Goal: Transaction & Acquisition: Purchase product/service

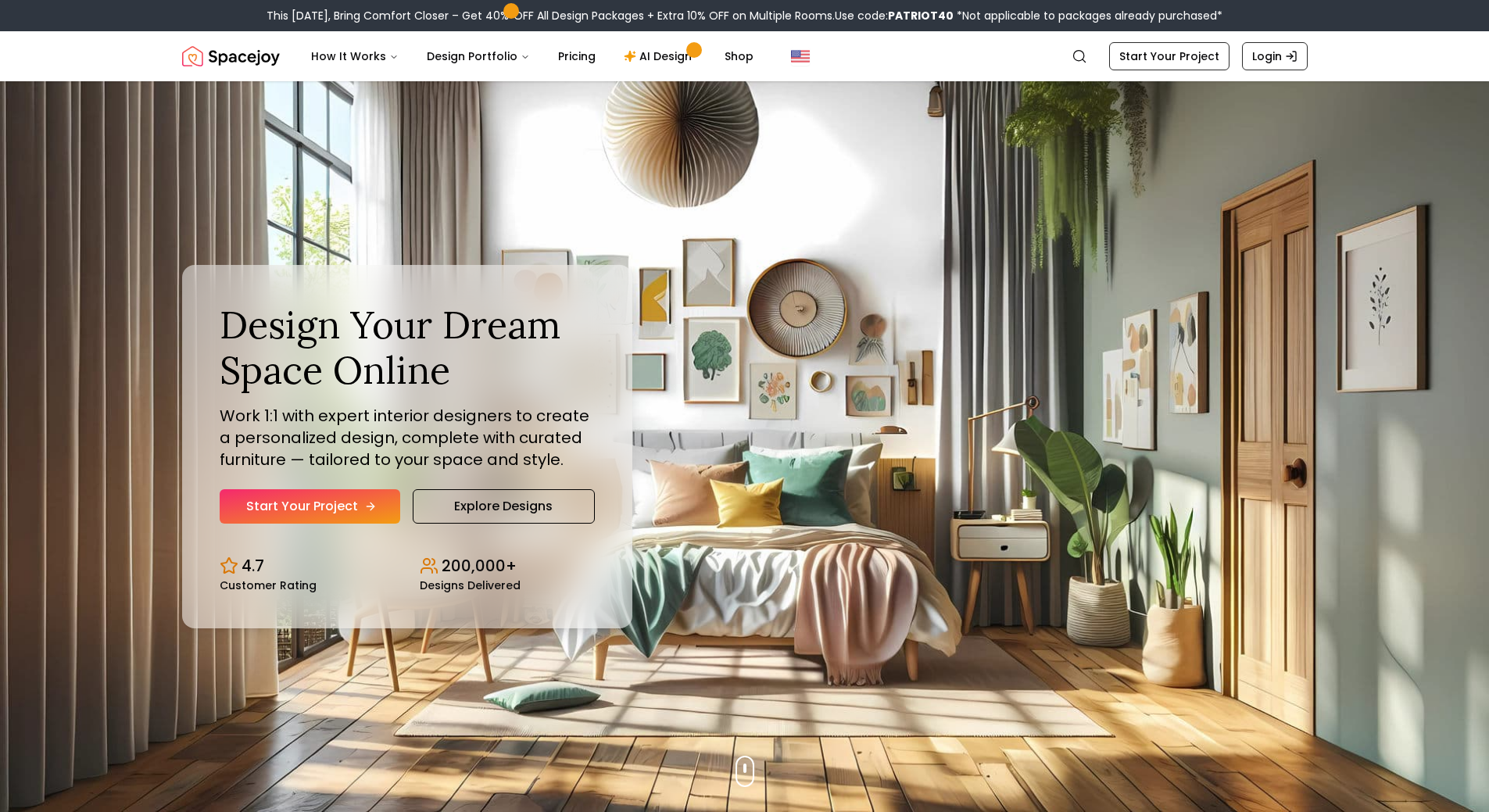
click at [348, 508] on link "Start Your Project" at bounding box center [310, 506] width 180 height 34
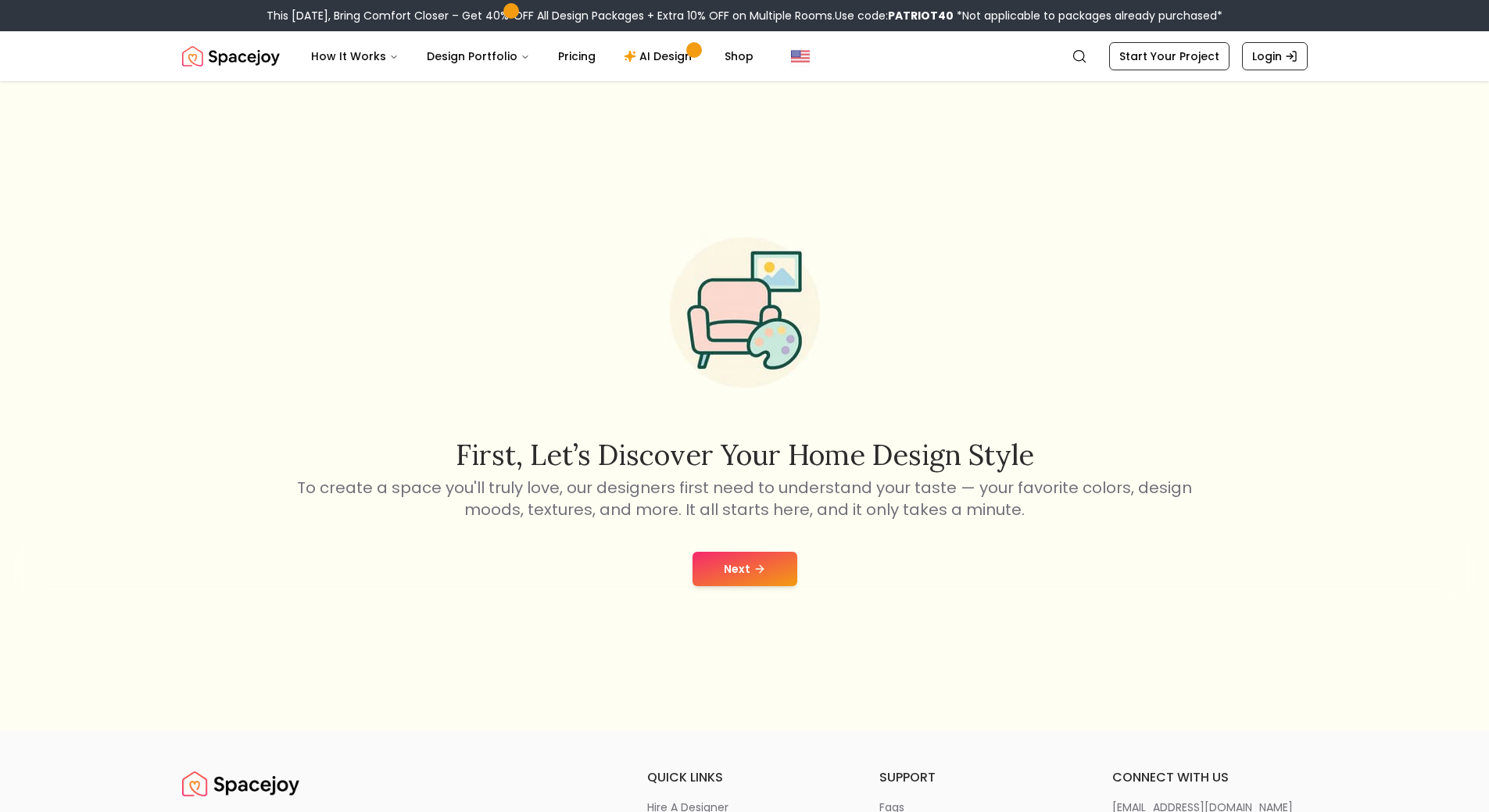
click at [744, 569] on button "Next" at bounding box center [745, 568] width 105 height 34
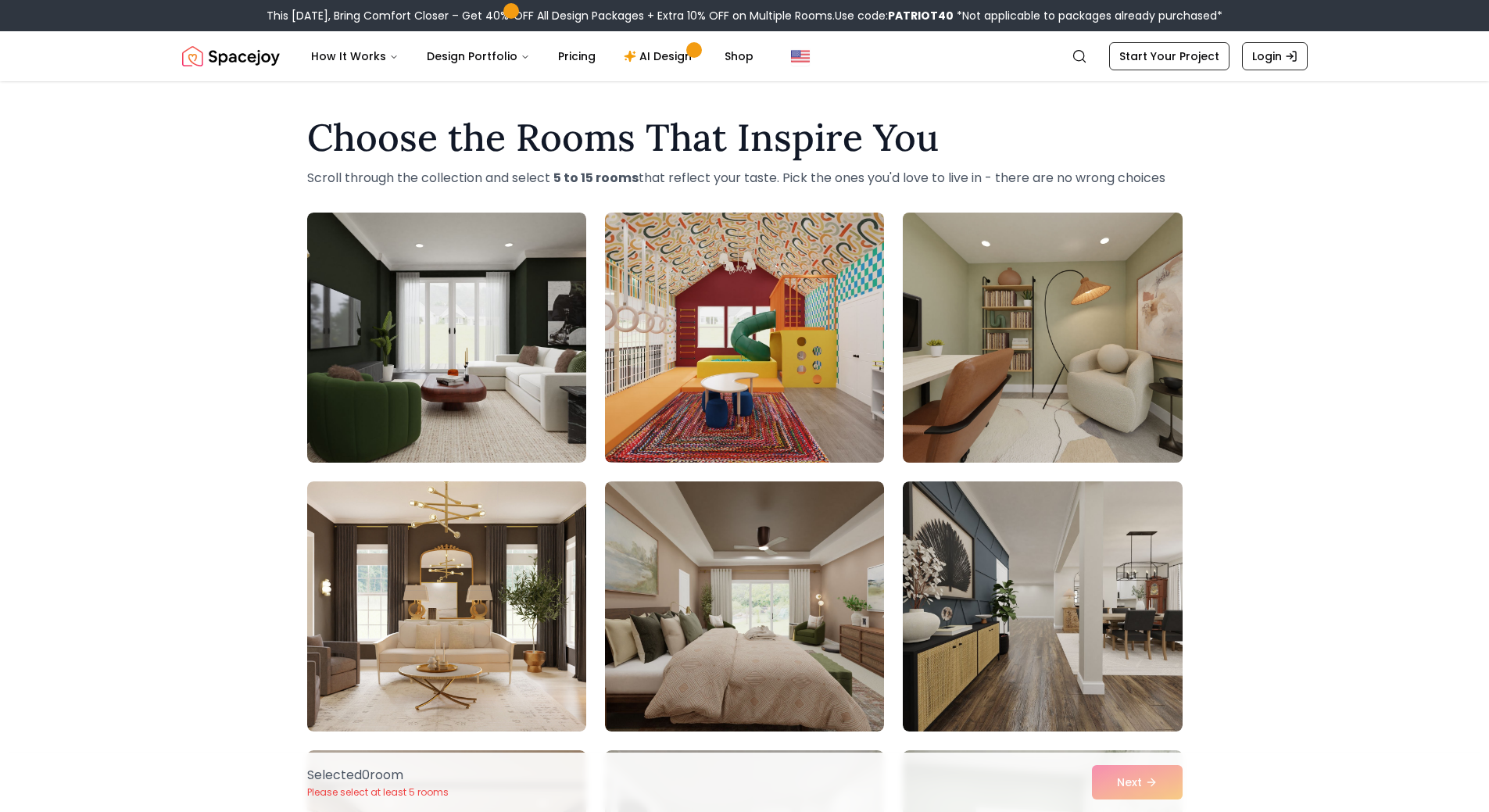
click at [963, 394] on img at bounding box center [1042, 337] width 293 height 263
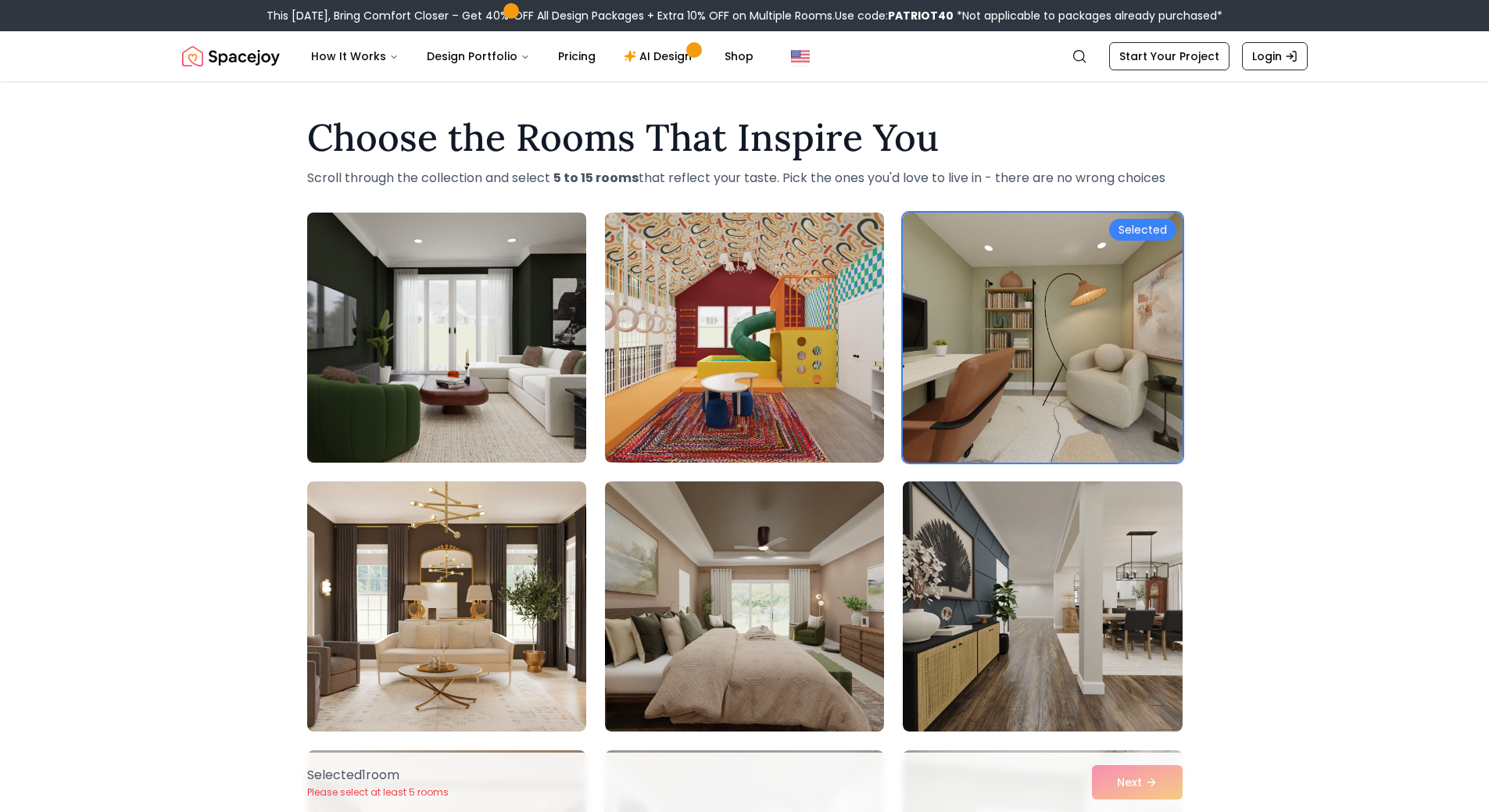
click at [487, 365] on img at bounding box center [447, 337] width 293 height 263
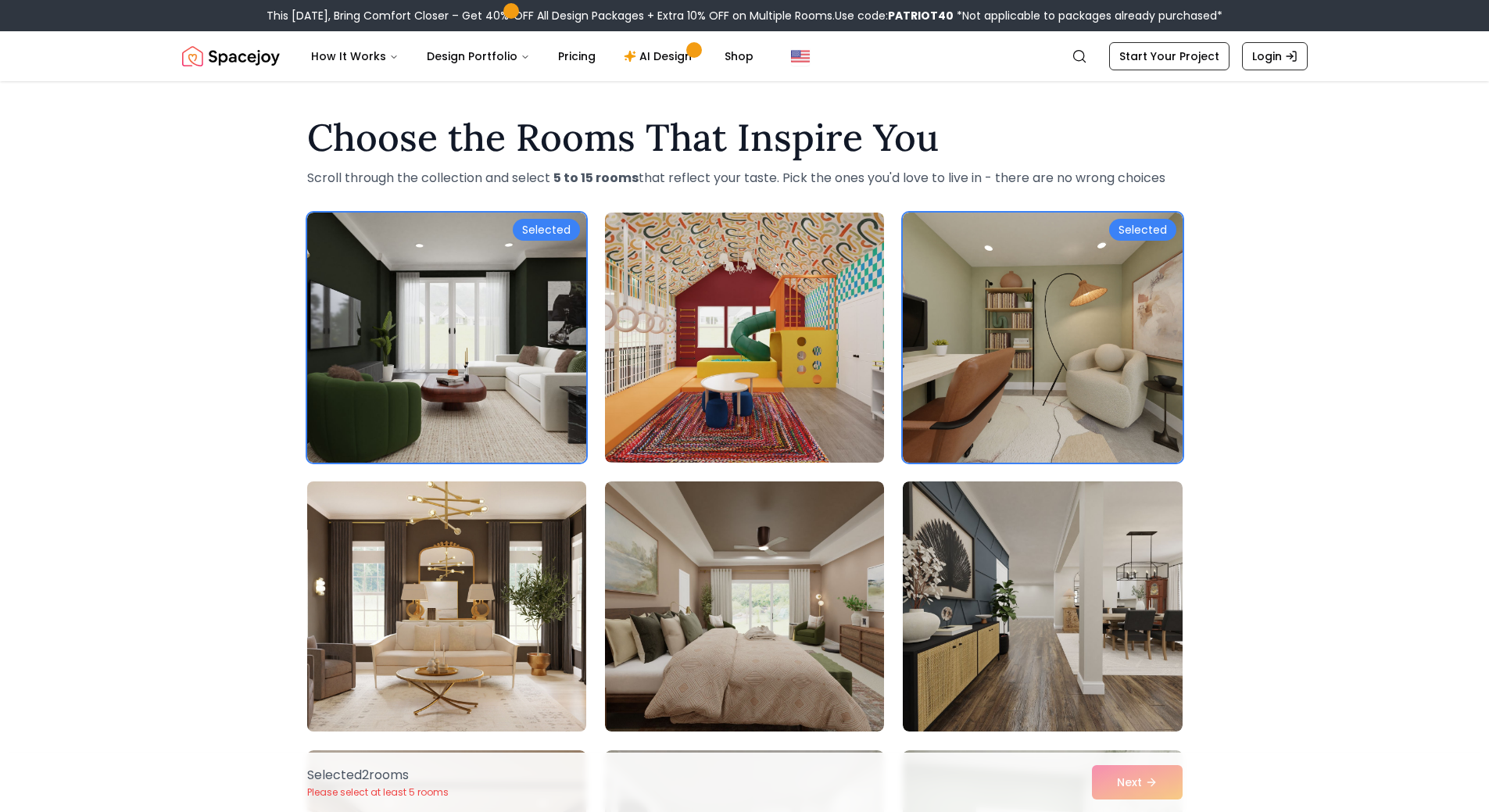
click at [475, 589] on img at bounding box center [447, 606] width 293 height 263
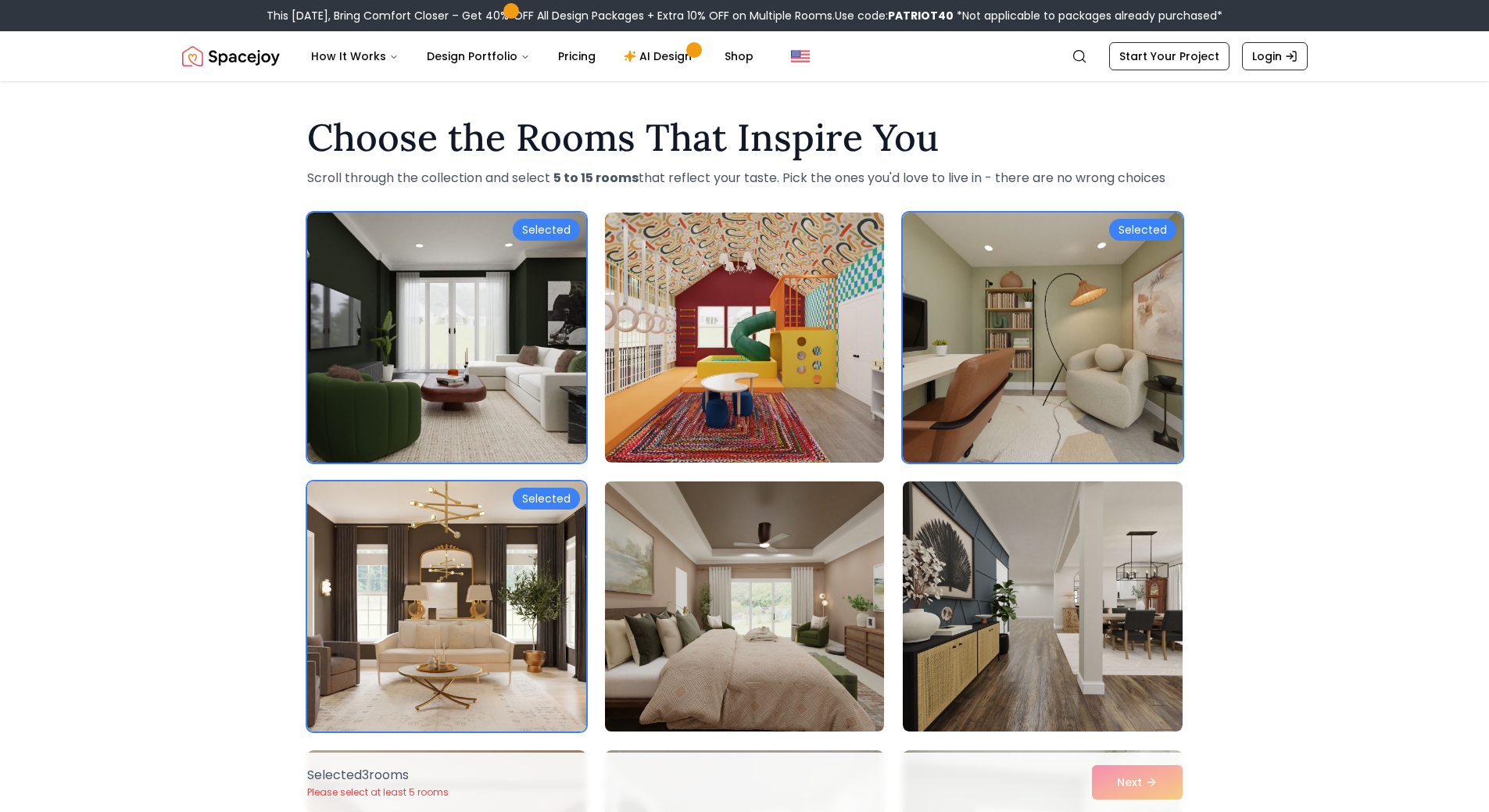
click at [775, 548] on img at bounding box center [744, 606] width 293 height 263
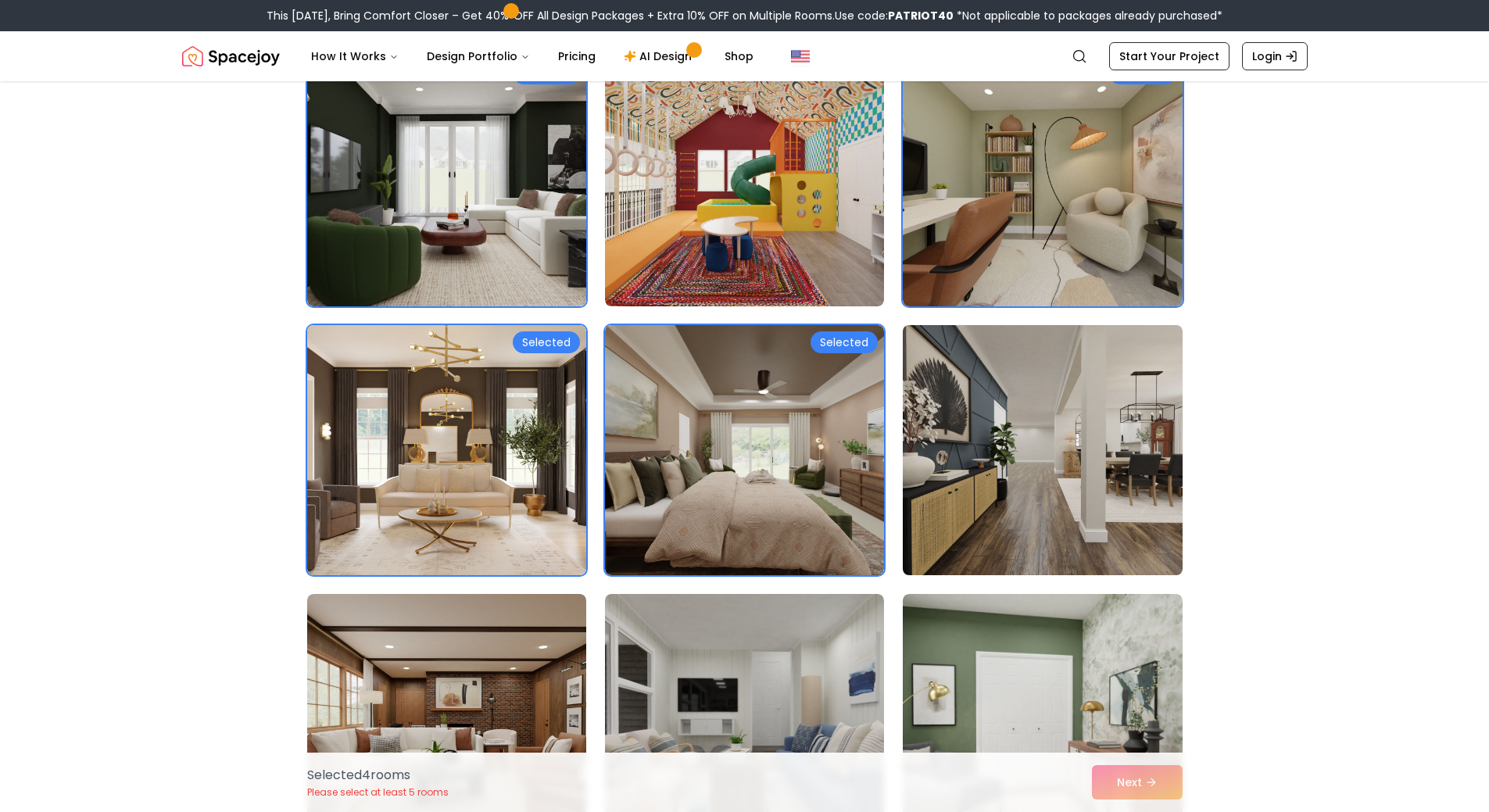
click at [986, 446] on img at bounding box center [1042, 450] width 293 height 263
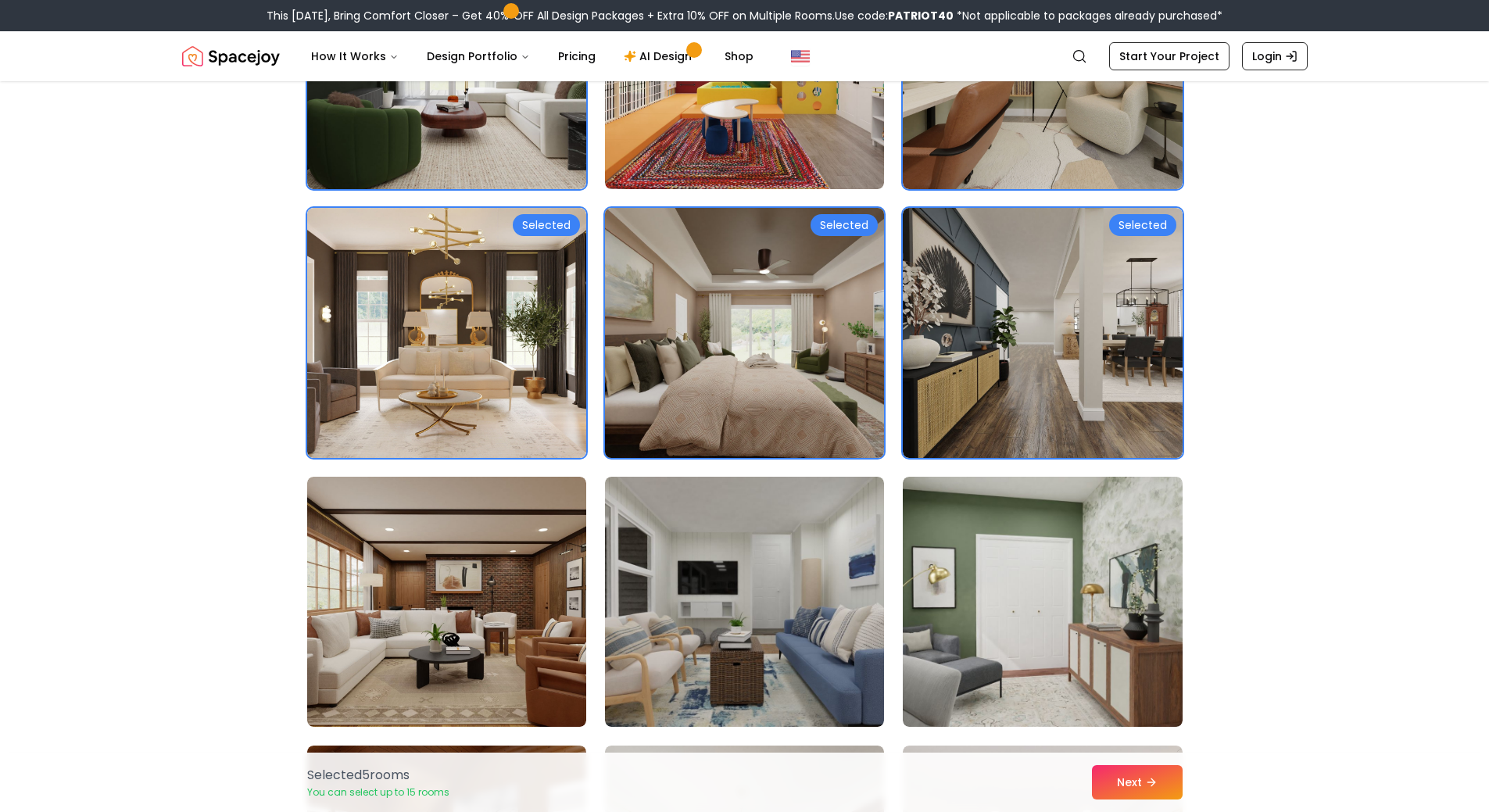
scroll to position [469, 0]
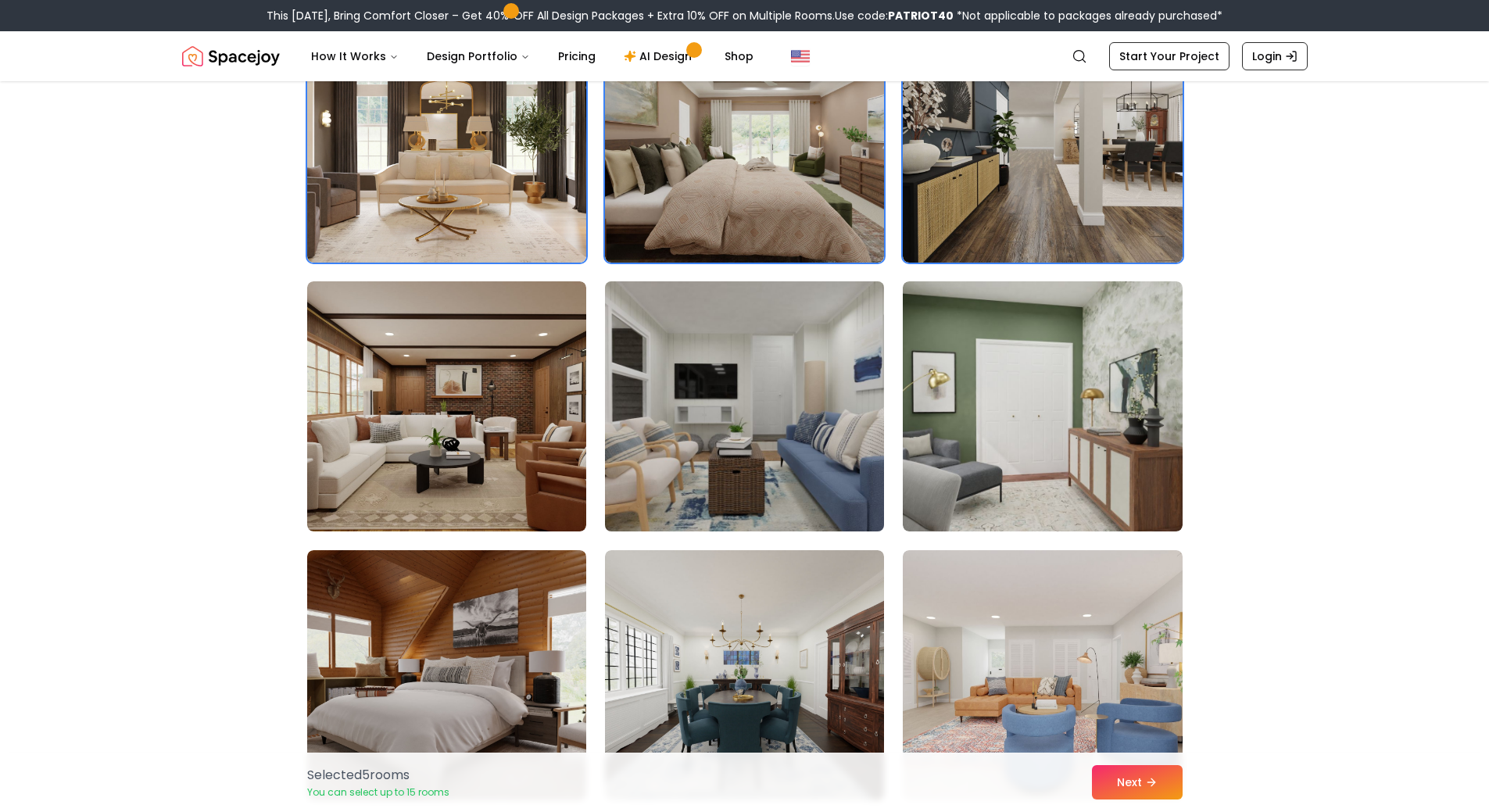
click at [706, 478] on img at bounding box center [744, 406] width 293 height 263
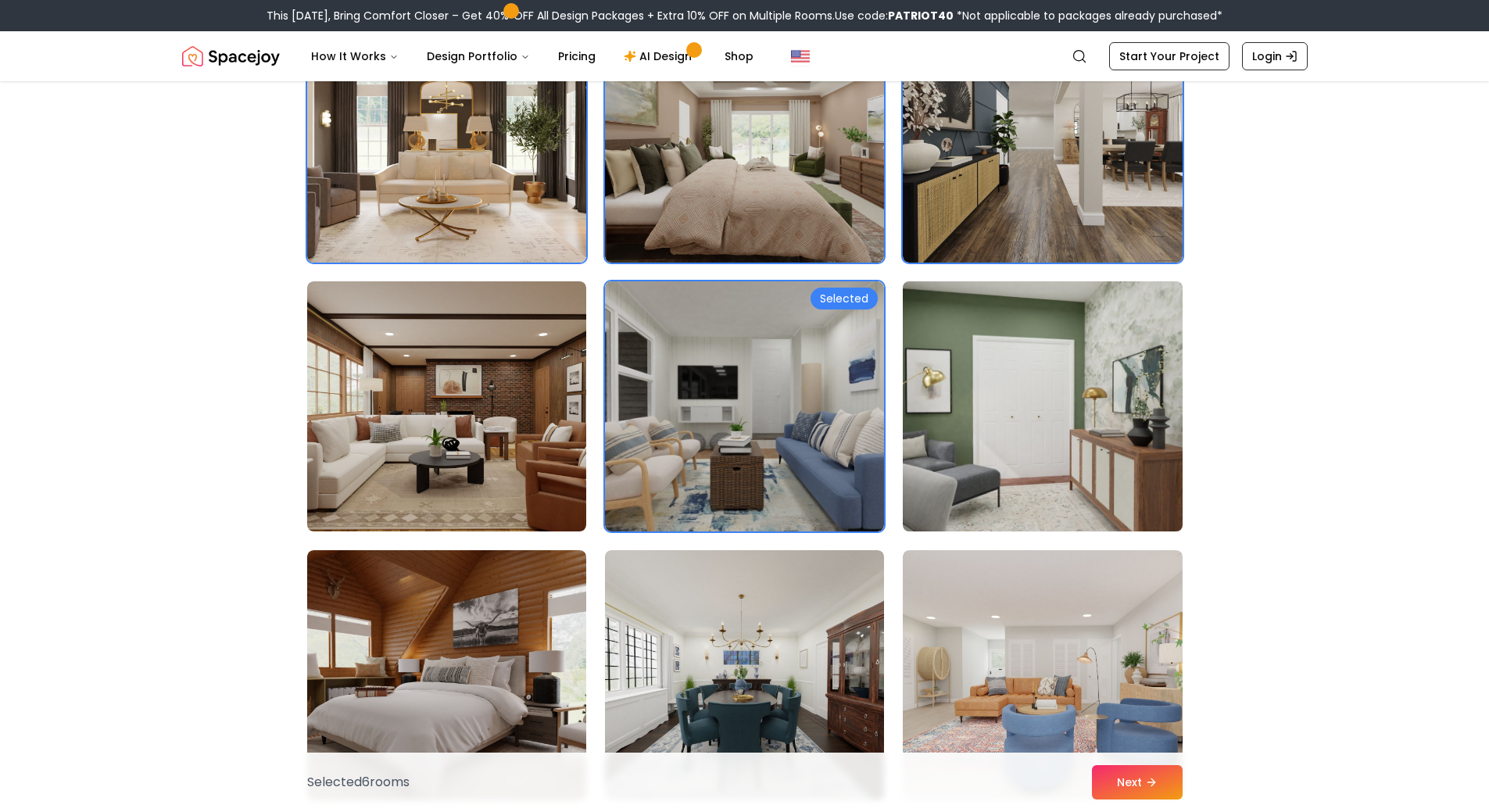
click at [996, 464] on img at bounding box center [1042, 406] width 293 height 263
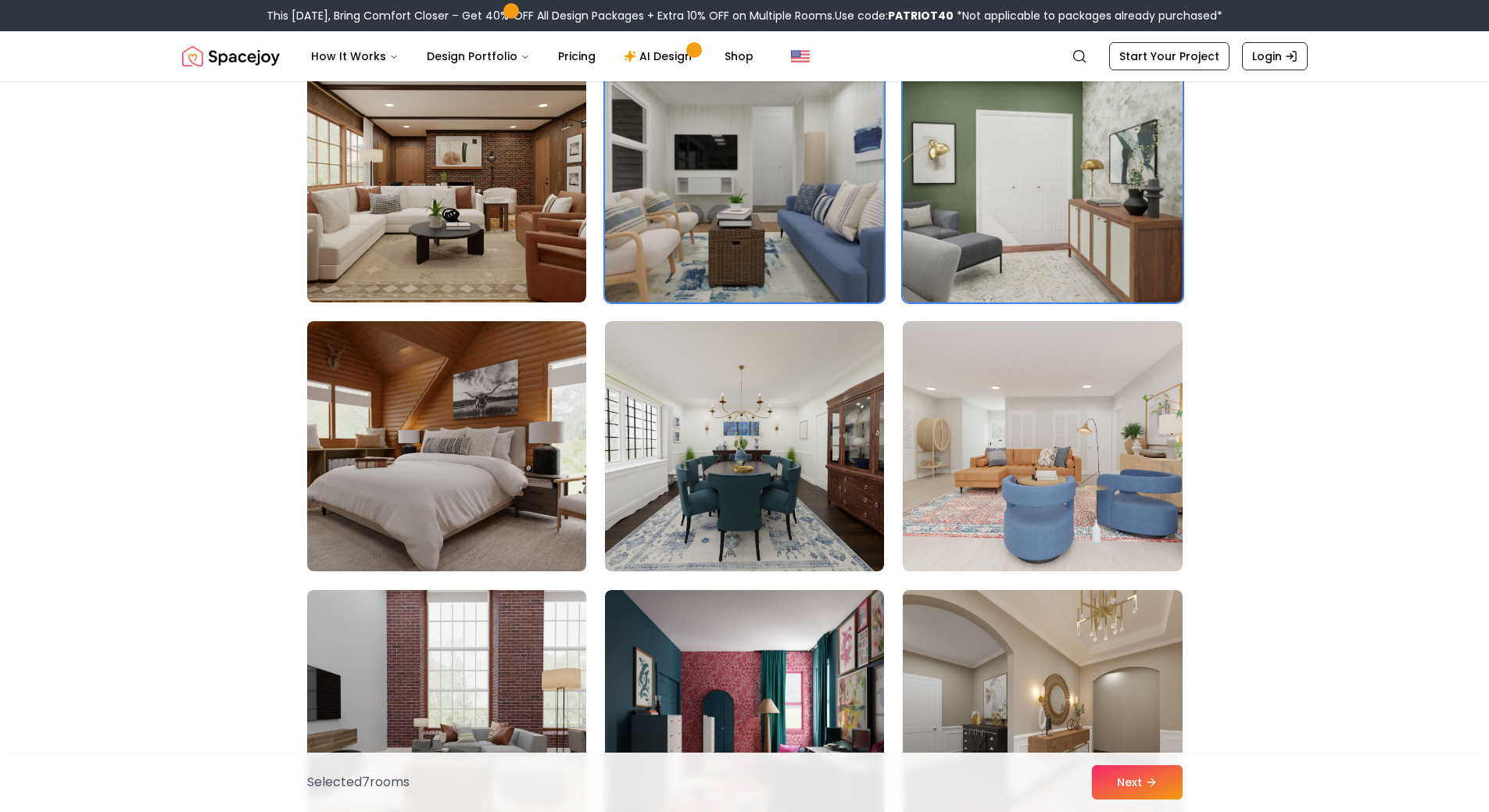
scroll to position [703, 0]
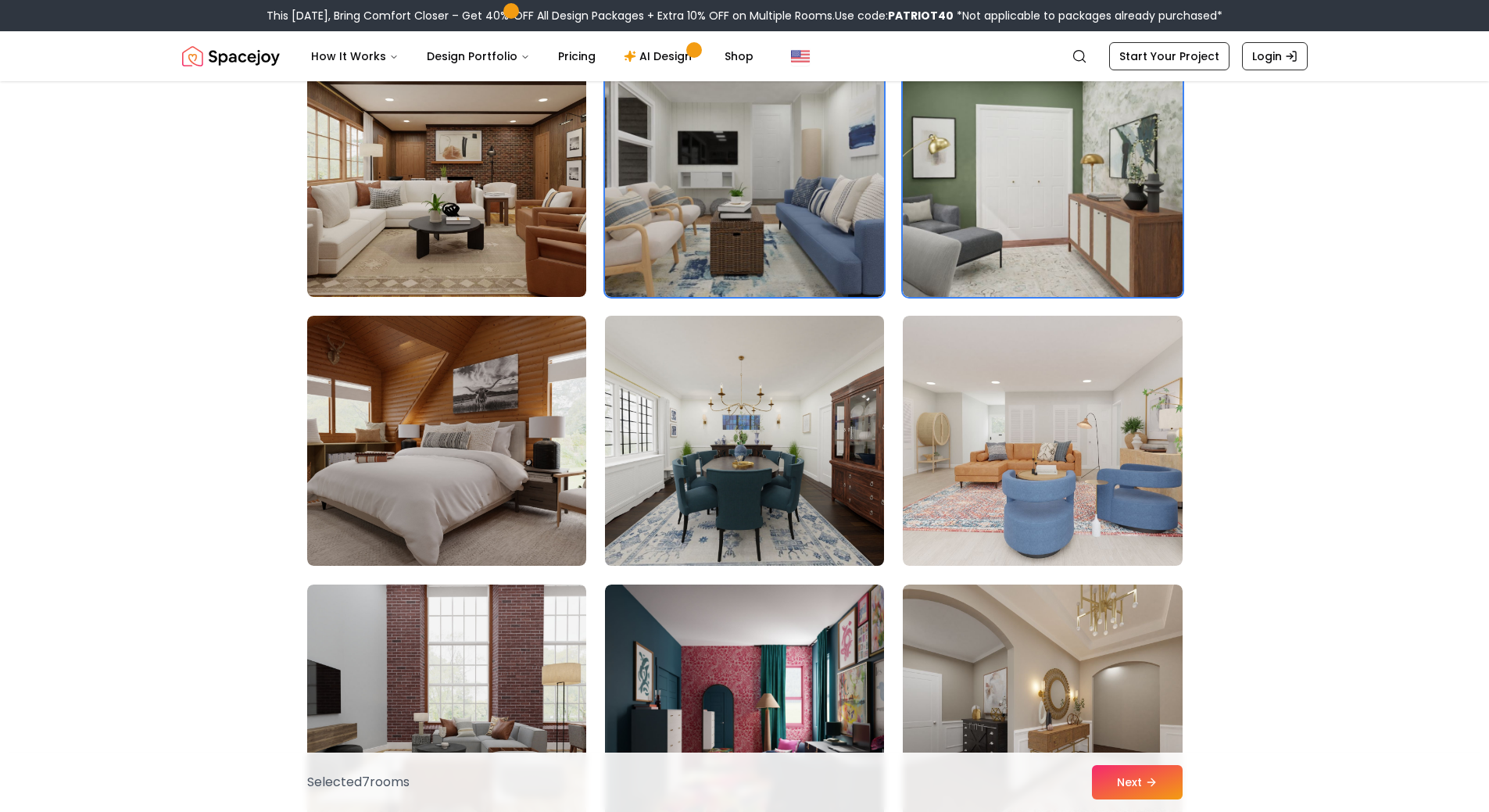
click at [715, 488] on img at bounding box center [744, 440] width 293 height 263
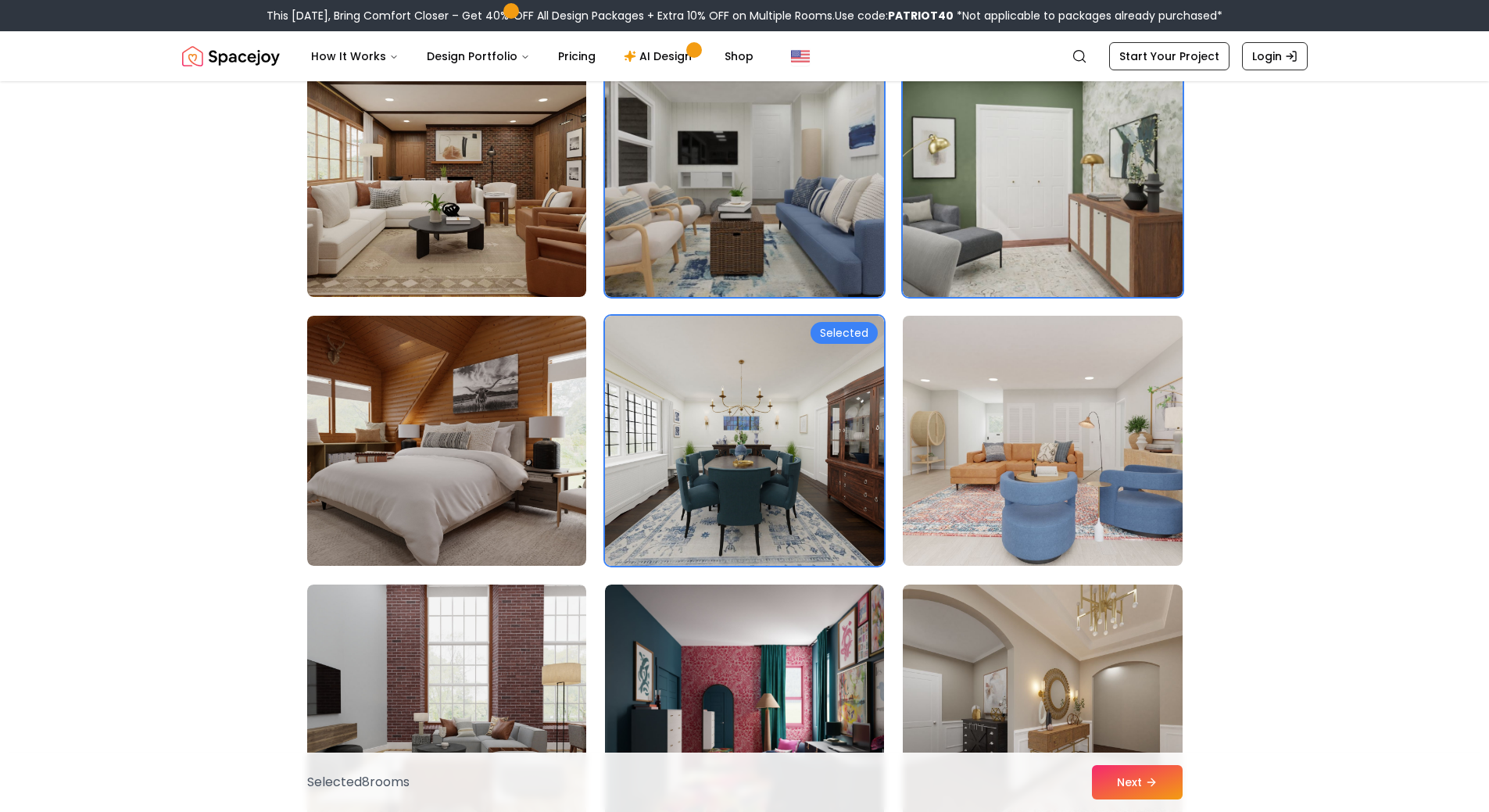
click at [1043, 496] on img at bounding box center [1042, 440] width 293 height 263
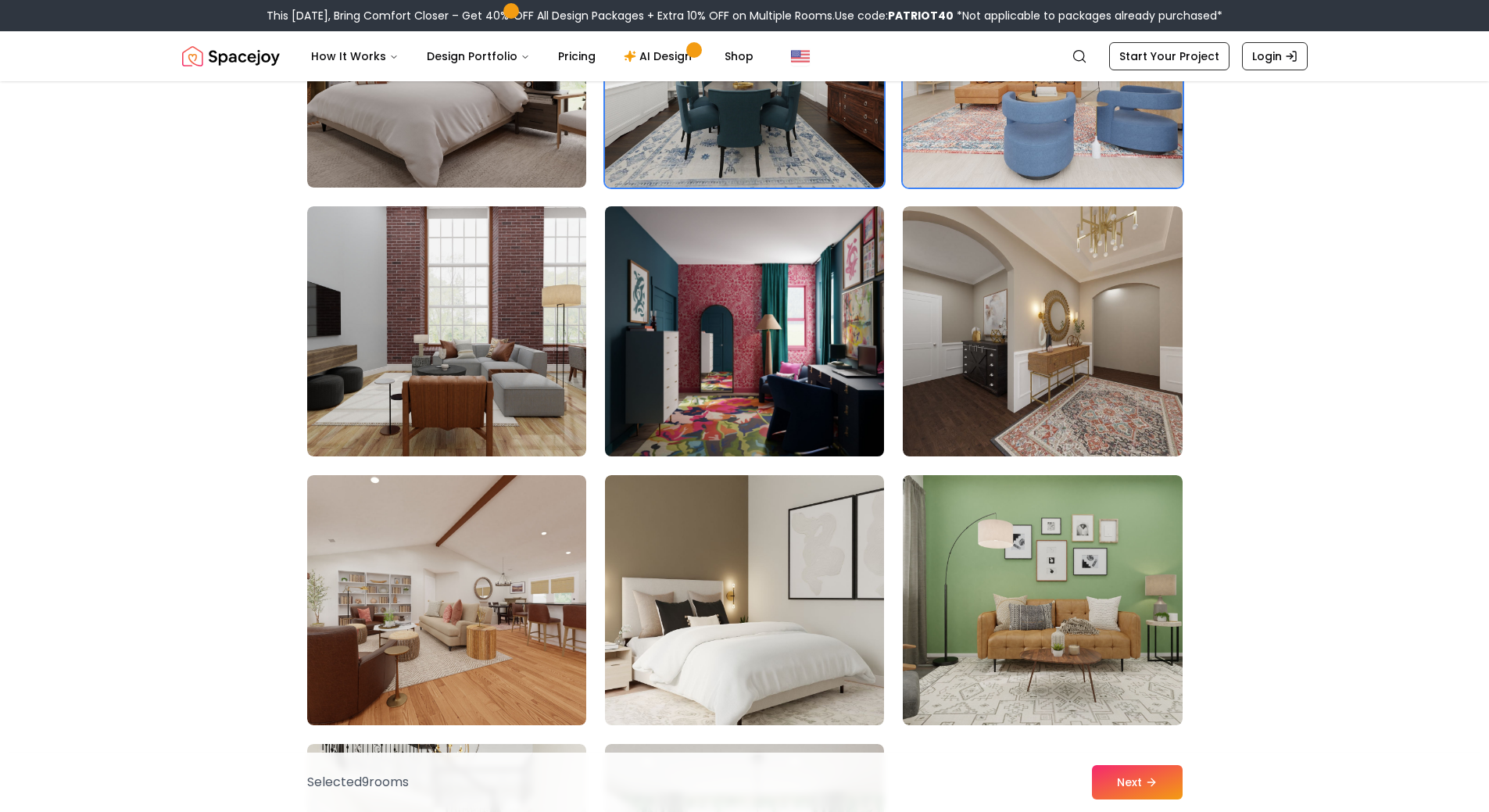
scroll to position [1172, 0]
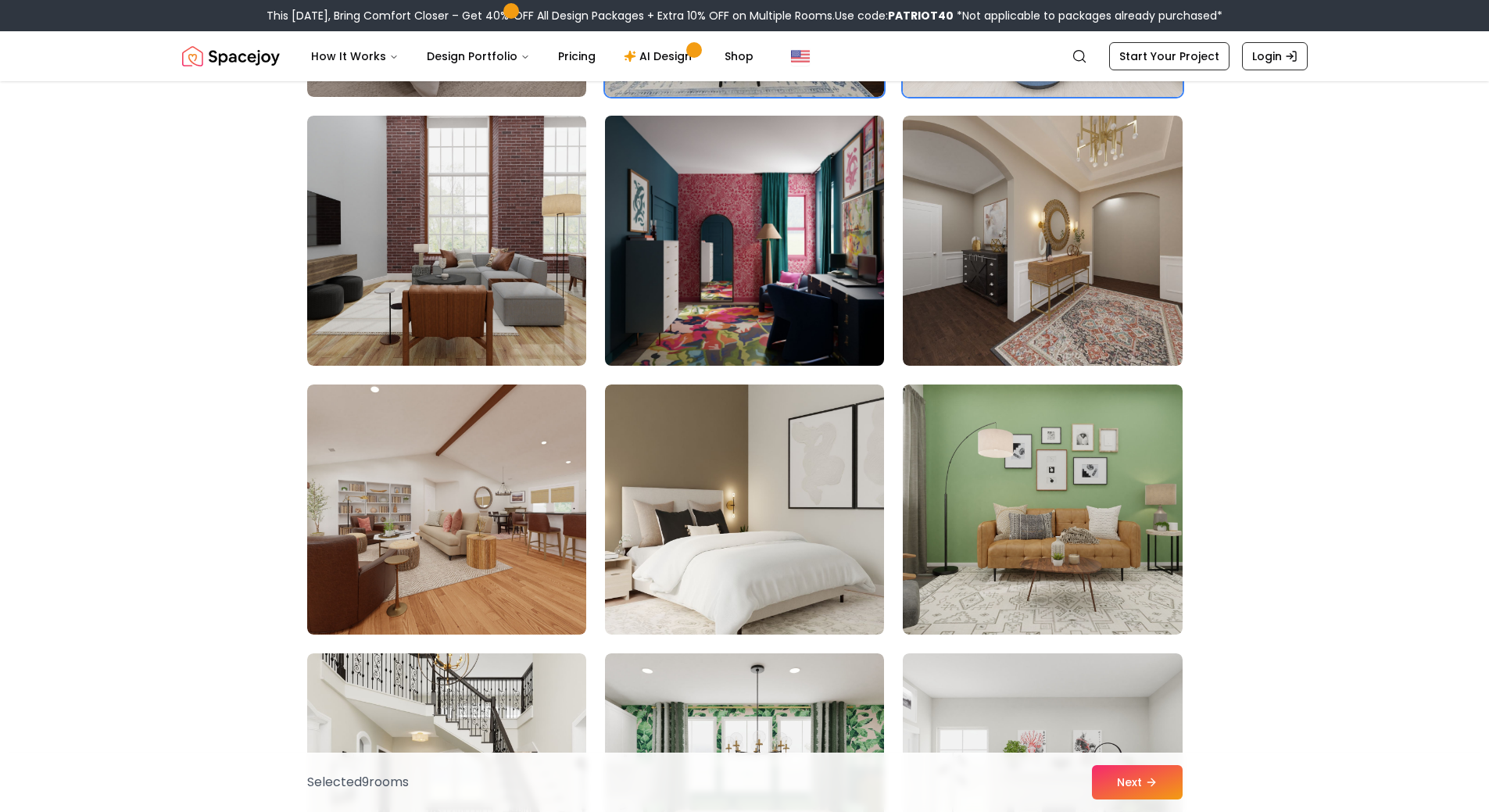
click at [793, 236] on img at bounding box center [744, 240] width 293 height 263
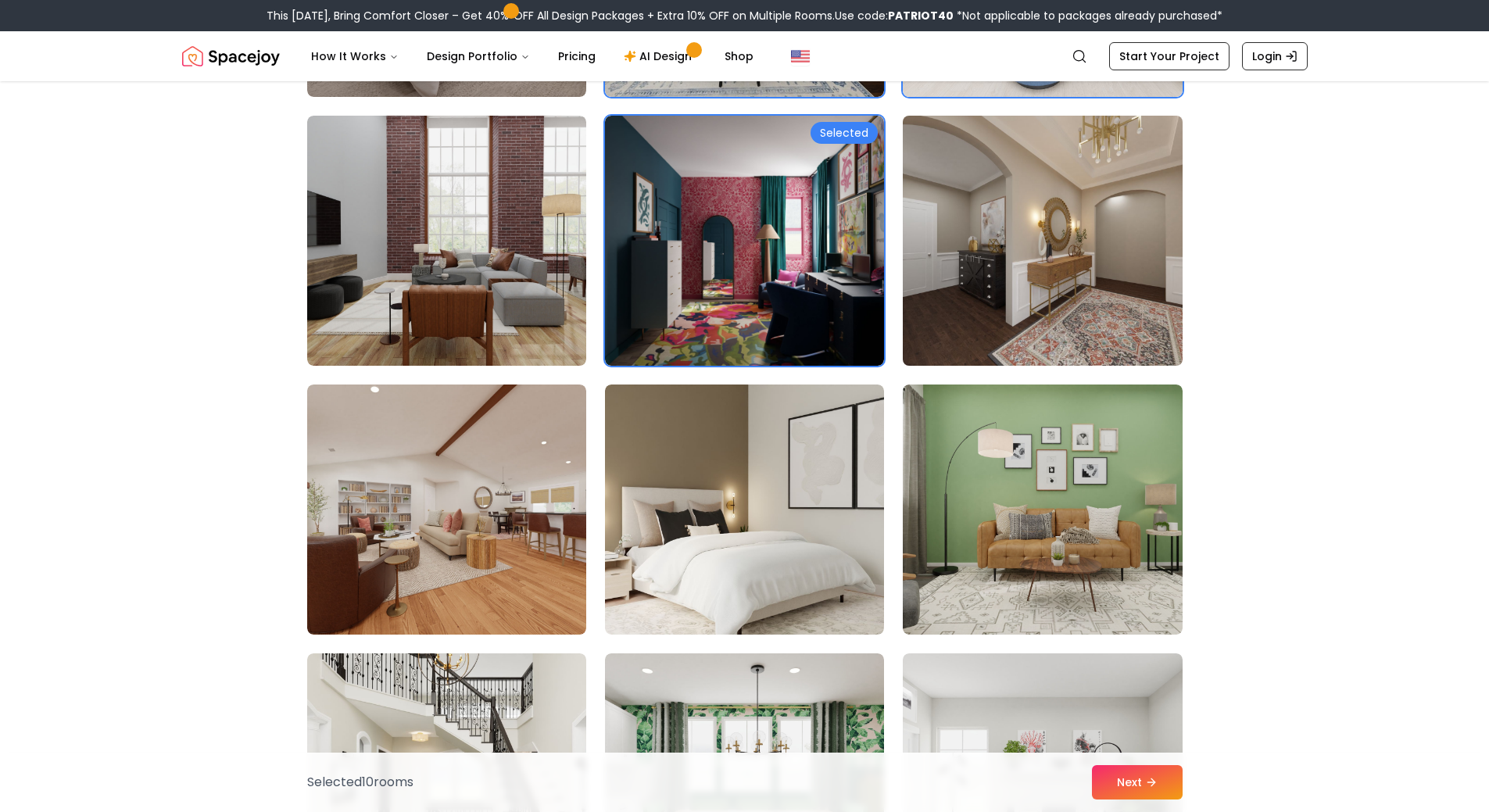
click at [1085, 283] on img at bounding box center [1042, 240] width 293 height 263
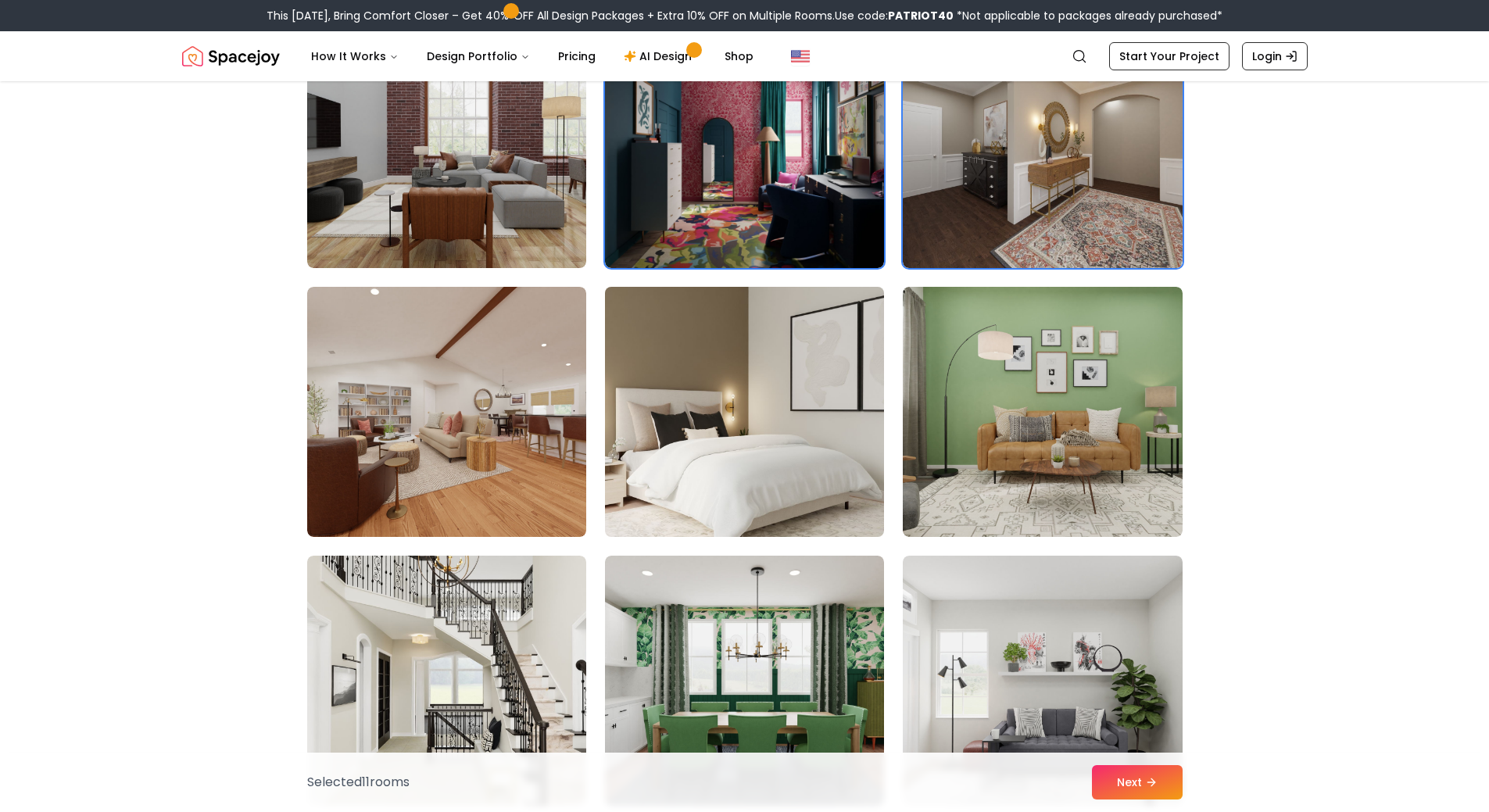
scroll to position [1484, 0]
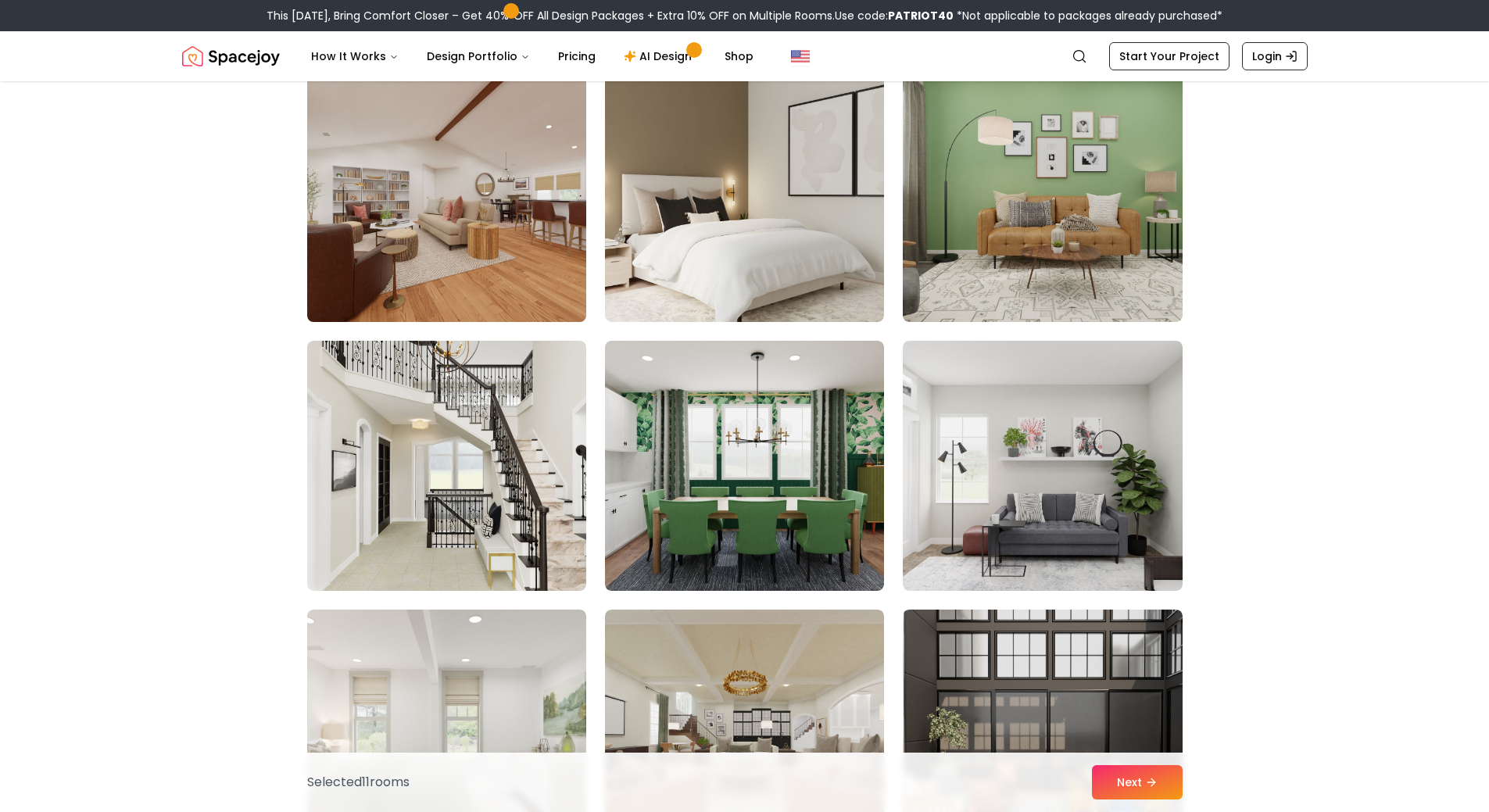
click at [473, 212] on img at bounding box center [447, 197] width 293 height 263
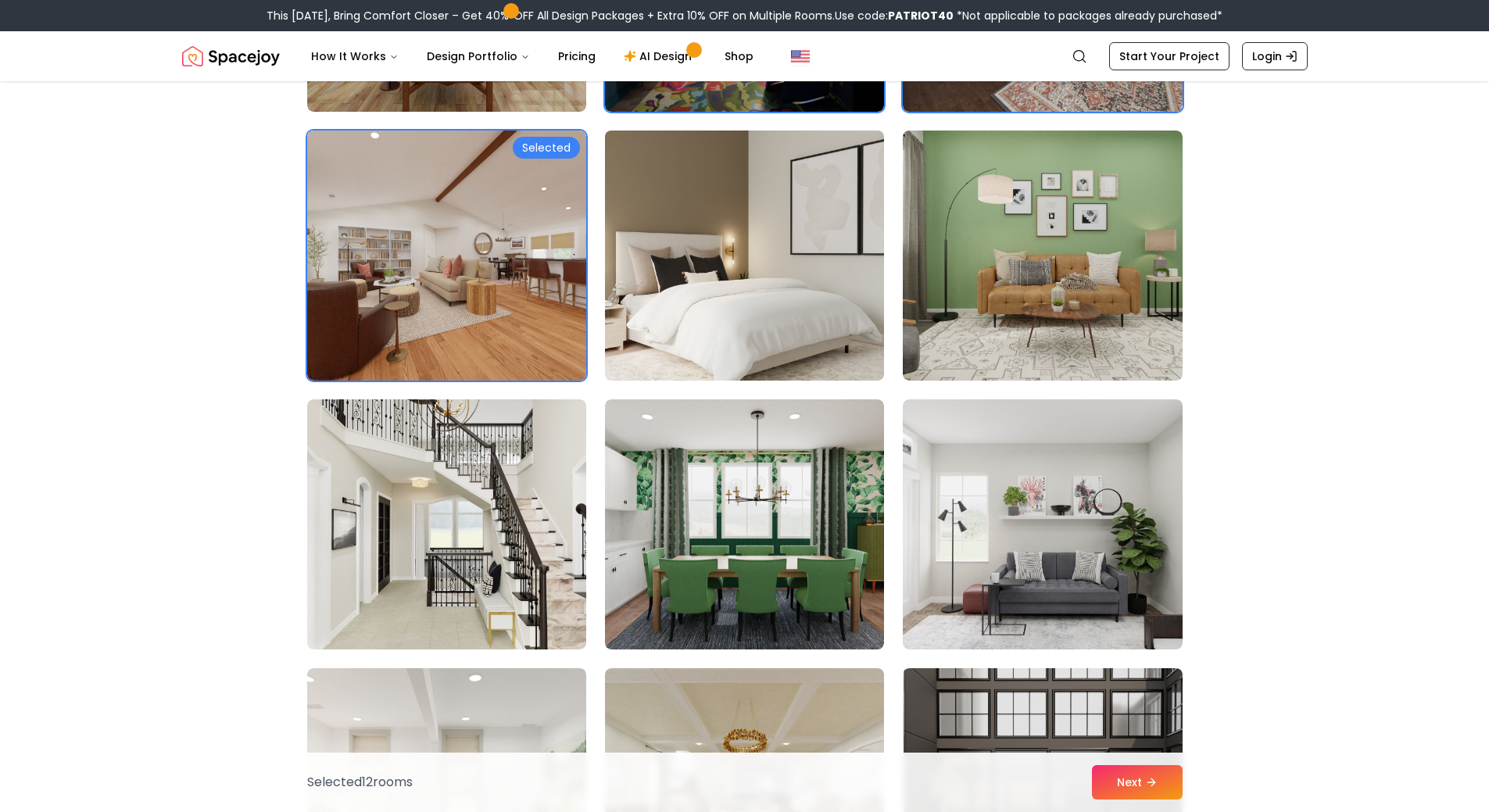
scroll to position [1328, 0]
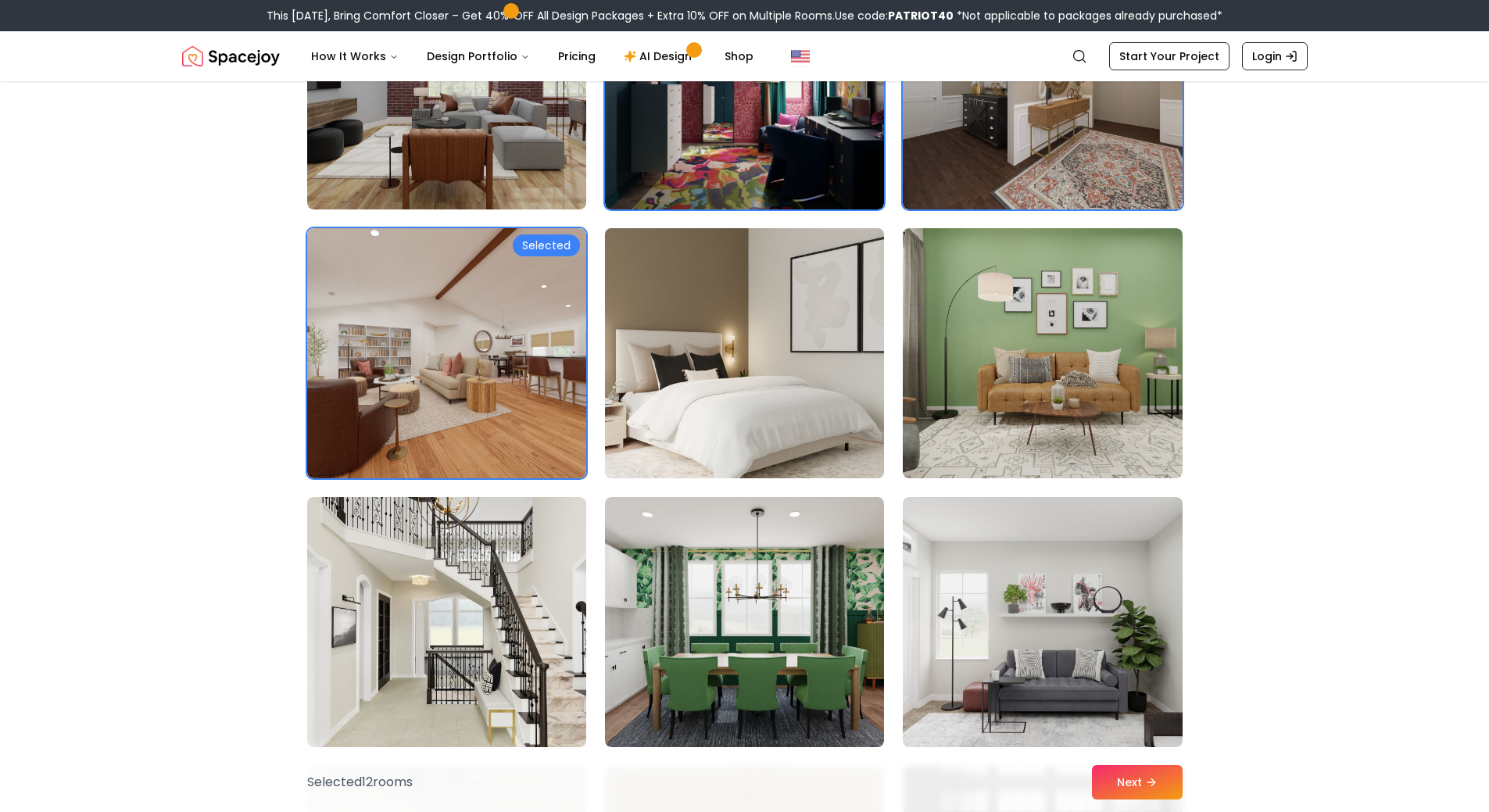
click at [742, 302] on img at bounding box center [744, 353] width 293 height 263
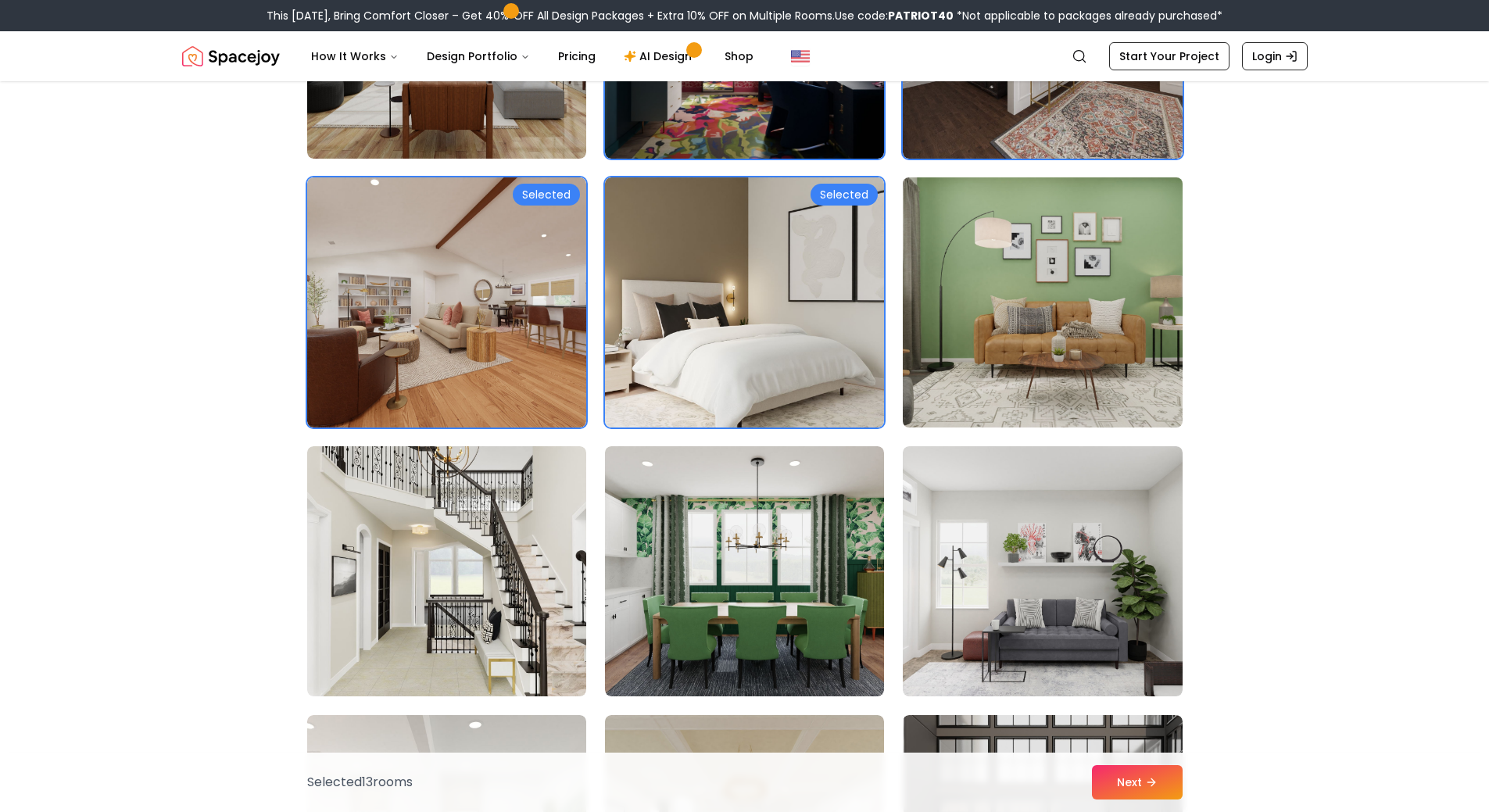
scroll to position [1407, 0]
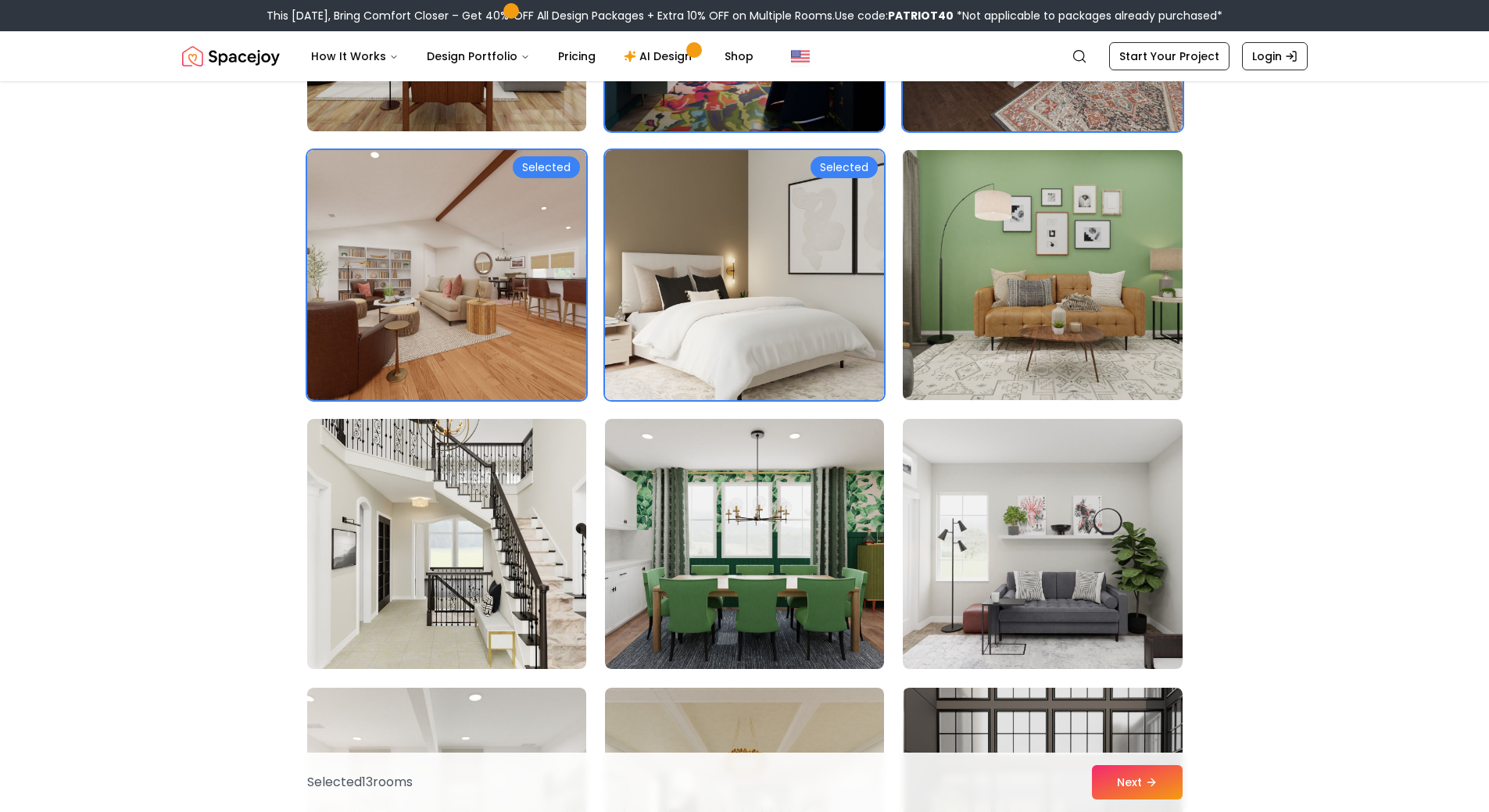
click at [1023, 252] on img at bounding box center [1042, 274] width 293 height 263
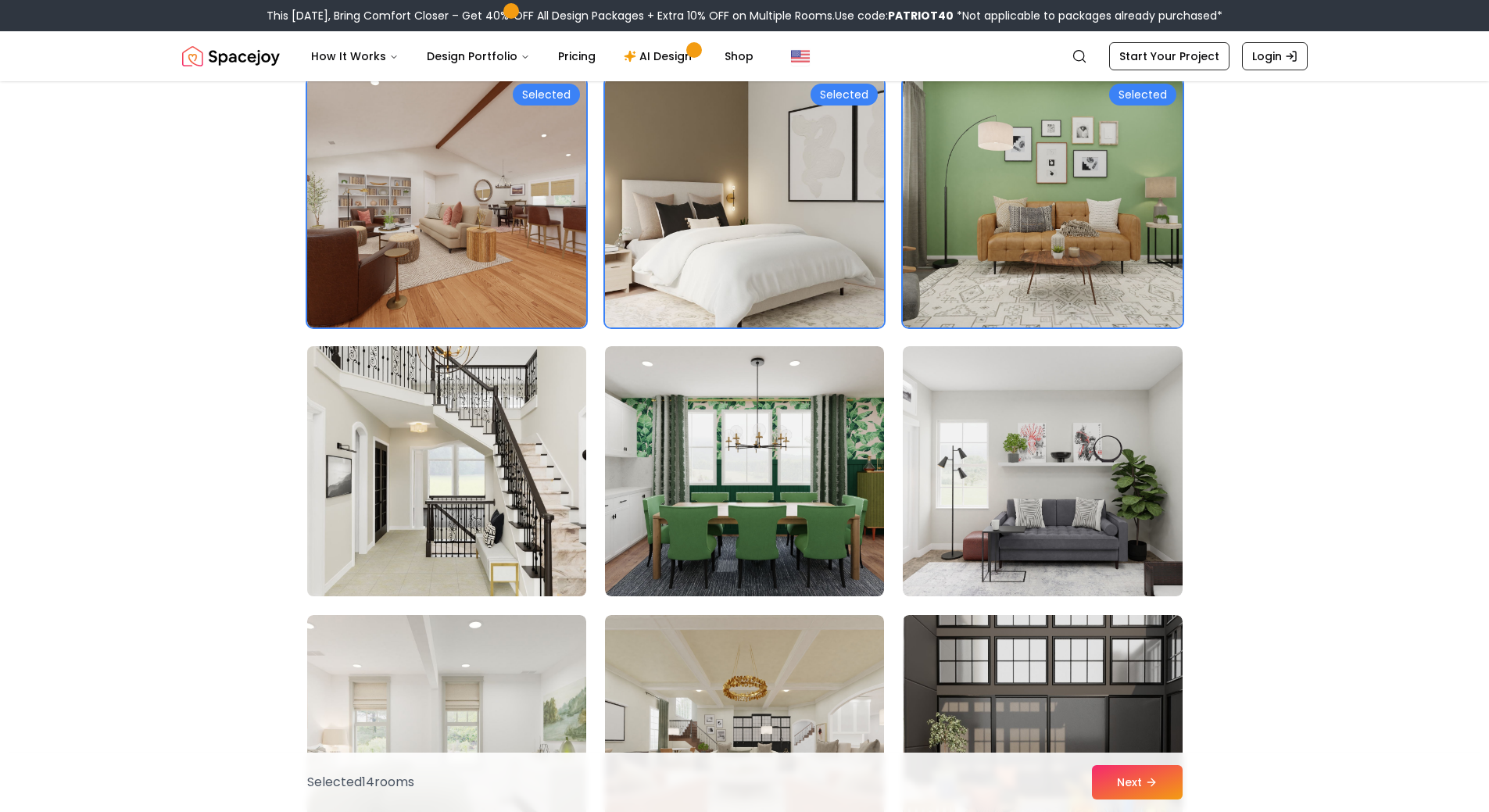
scroll to position [1563, 0]
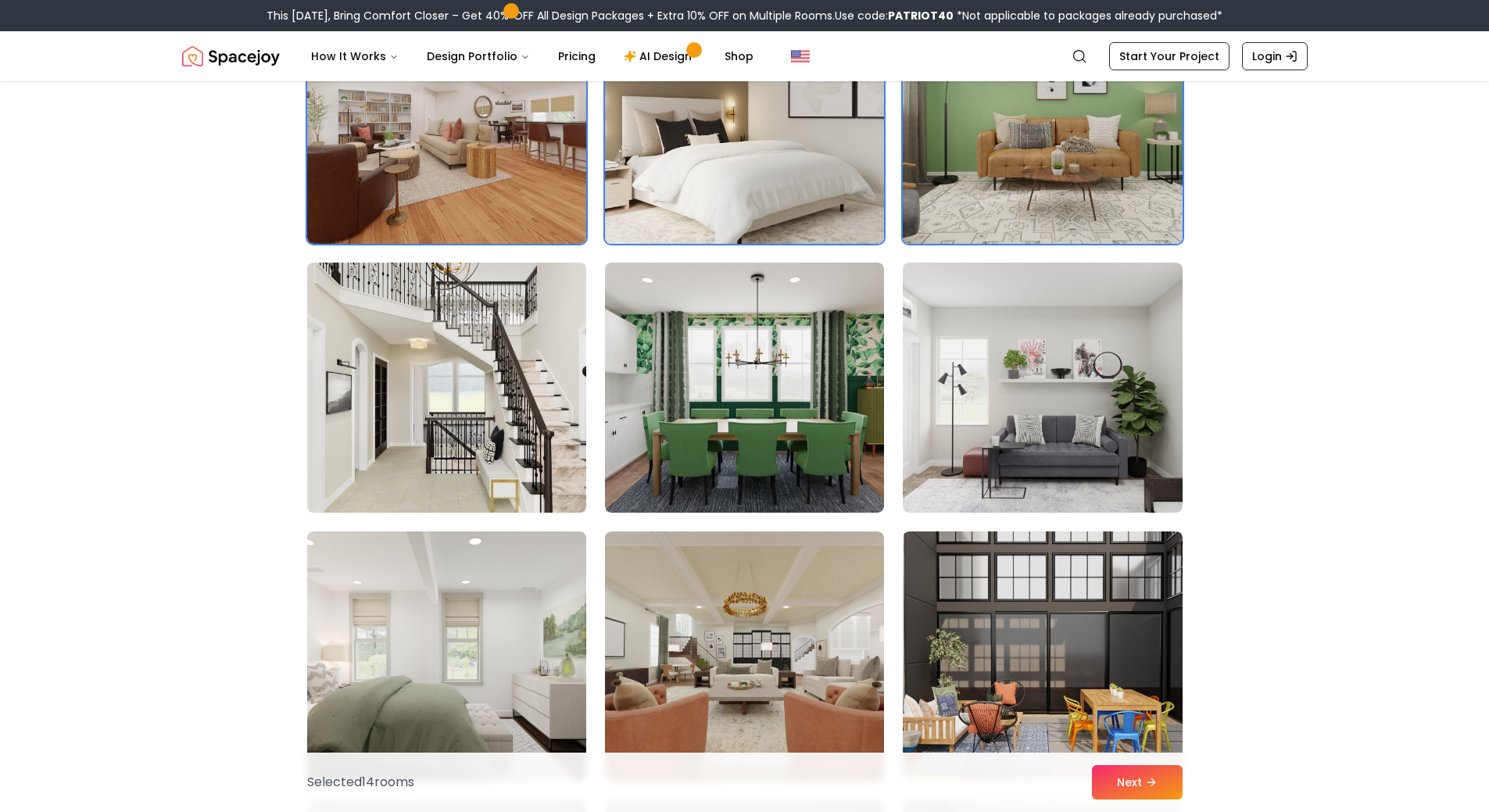
click at [487, 451] on img at bounding box center [447, 388] width 293 height 263
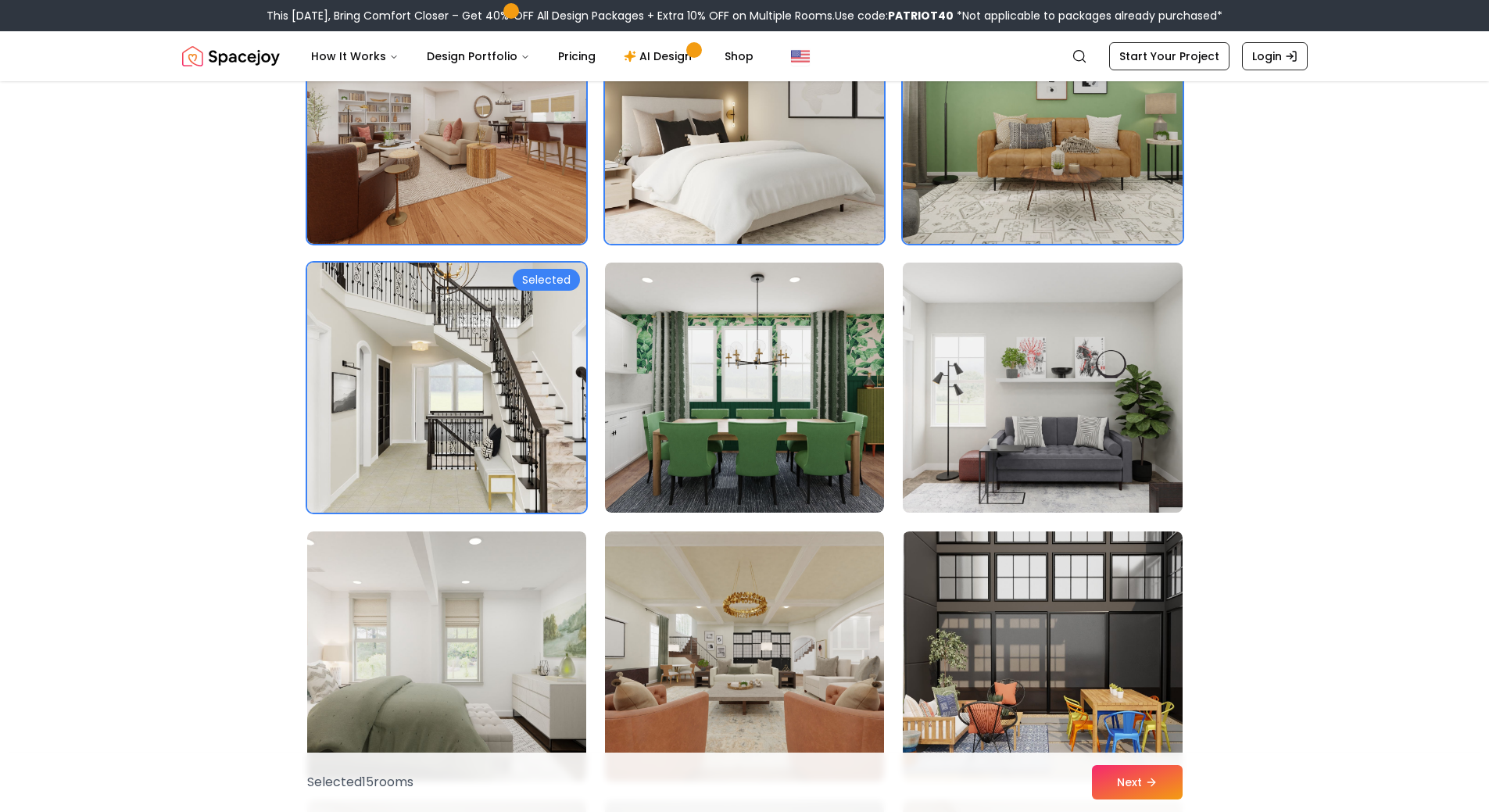
click at [1071, 470] on img at bounding box center [1042, 388] width 293 height 263
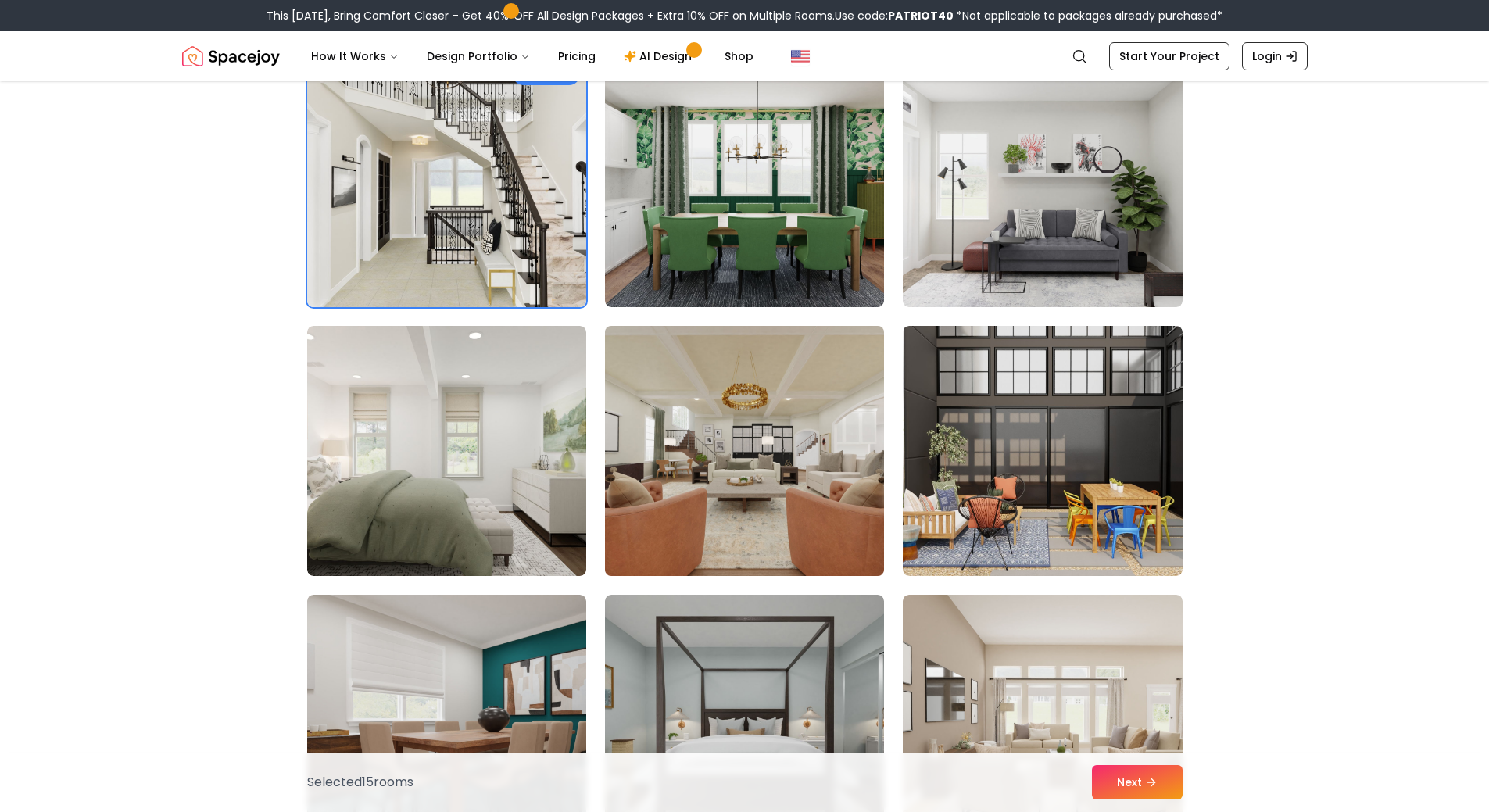
scroll to position [1797, 0]
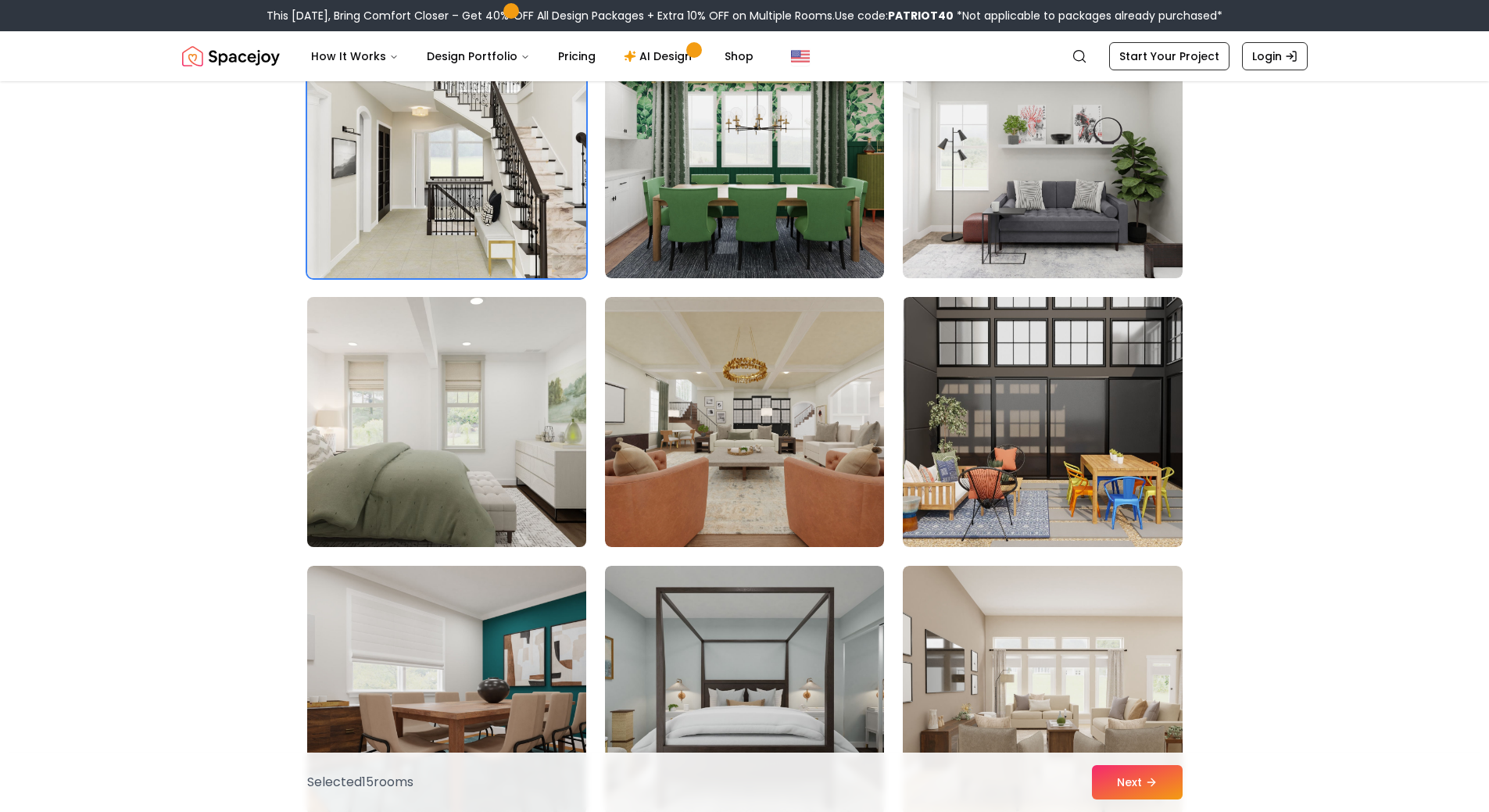
click at [502, 387] on img at bounding box center [447, 422] width 293 height 263
click at [820, 414] on img at bounding box center [744, 422] width 293 height 263
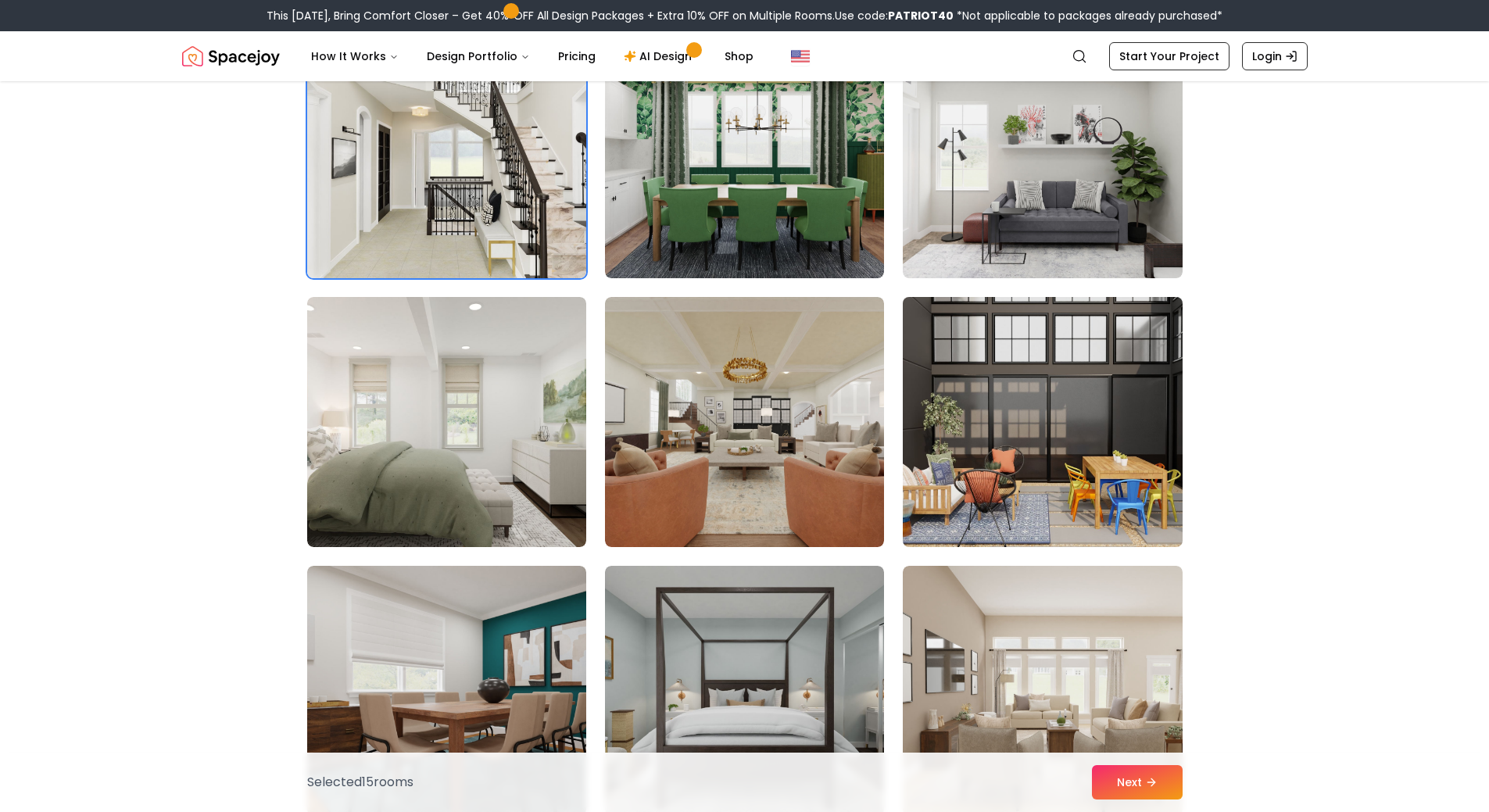
click at [967, 429] on img at bounding box center [1042, 422] width 293 height 263
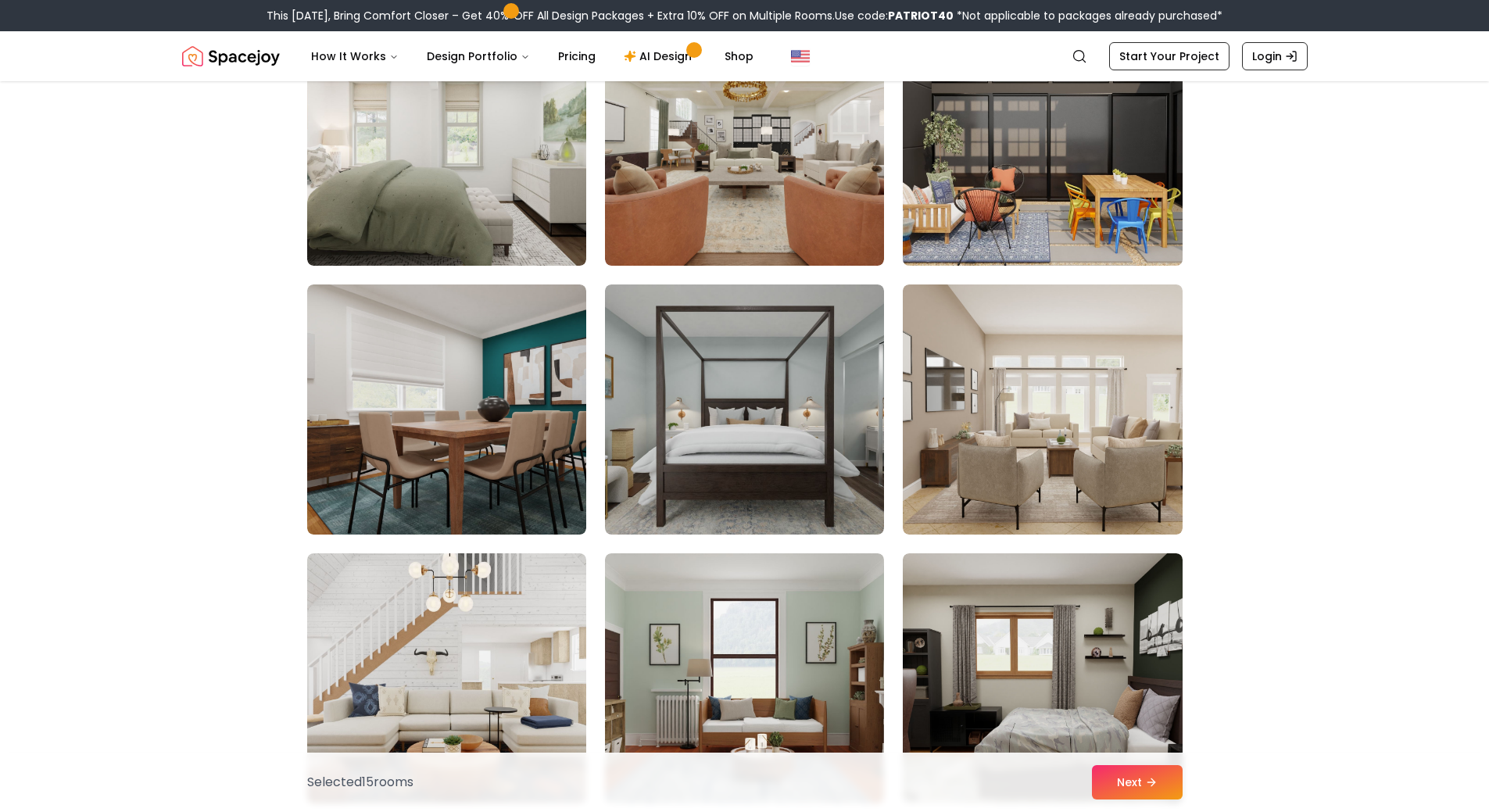
scroll to position [2109, 0]
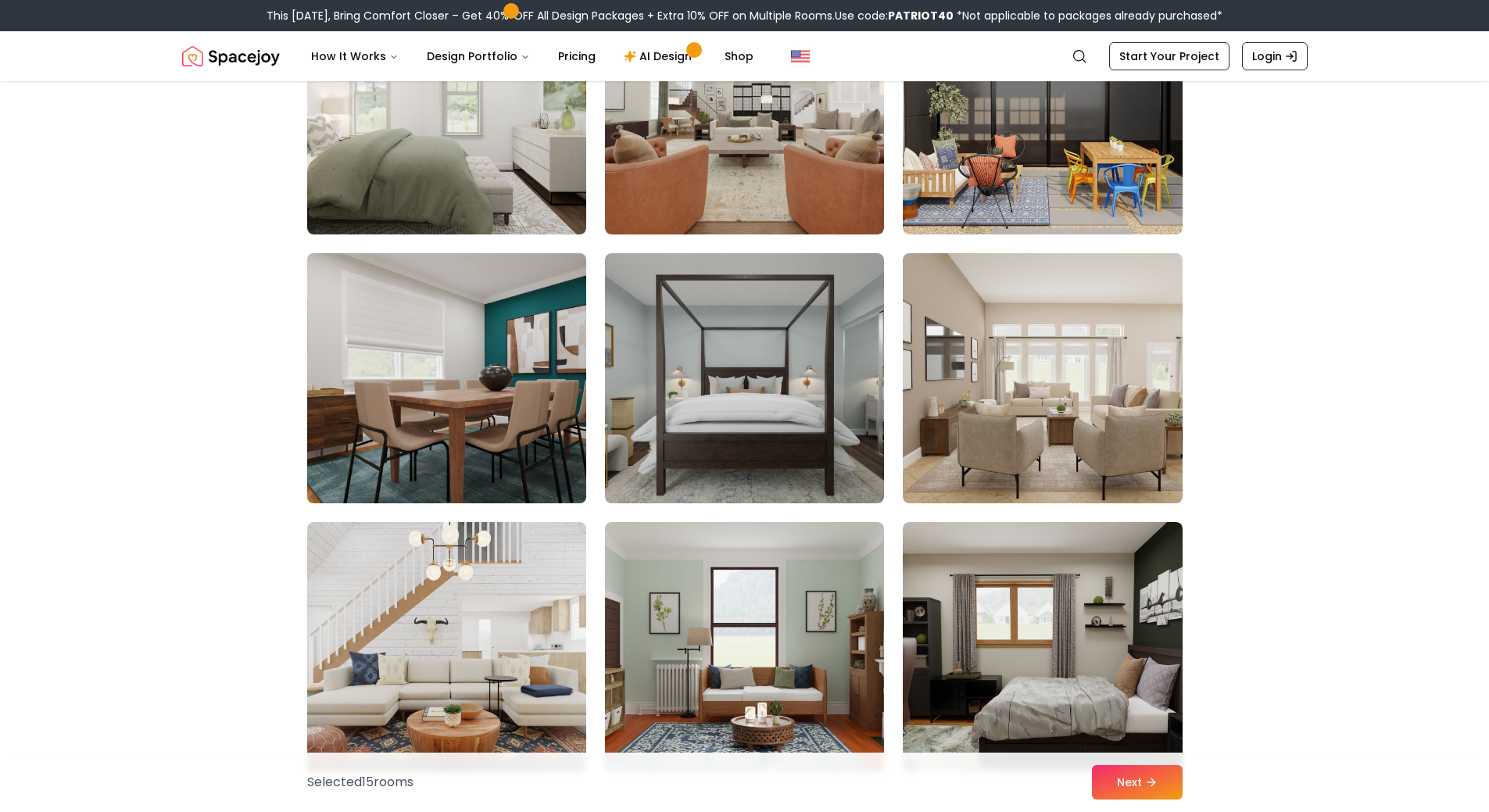
click at [523, 418] on img at bounding box center [447, 378] width 293 height 263
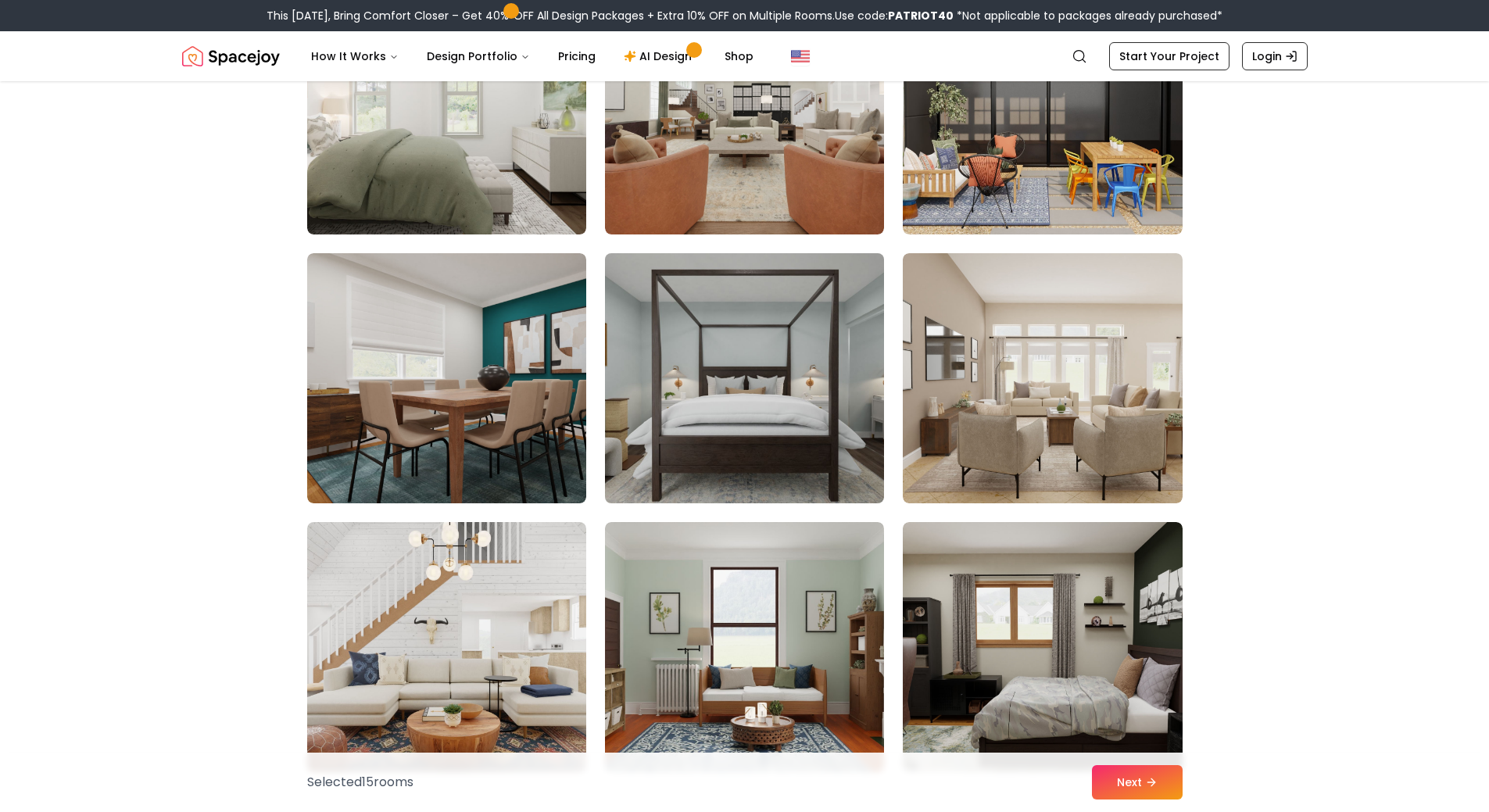
click at [753, 425] on img at bounding box center [744, 378] width 293 height 263
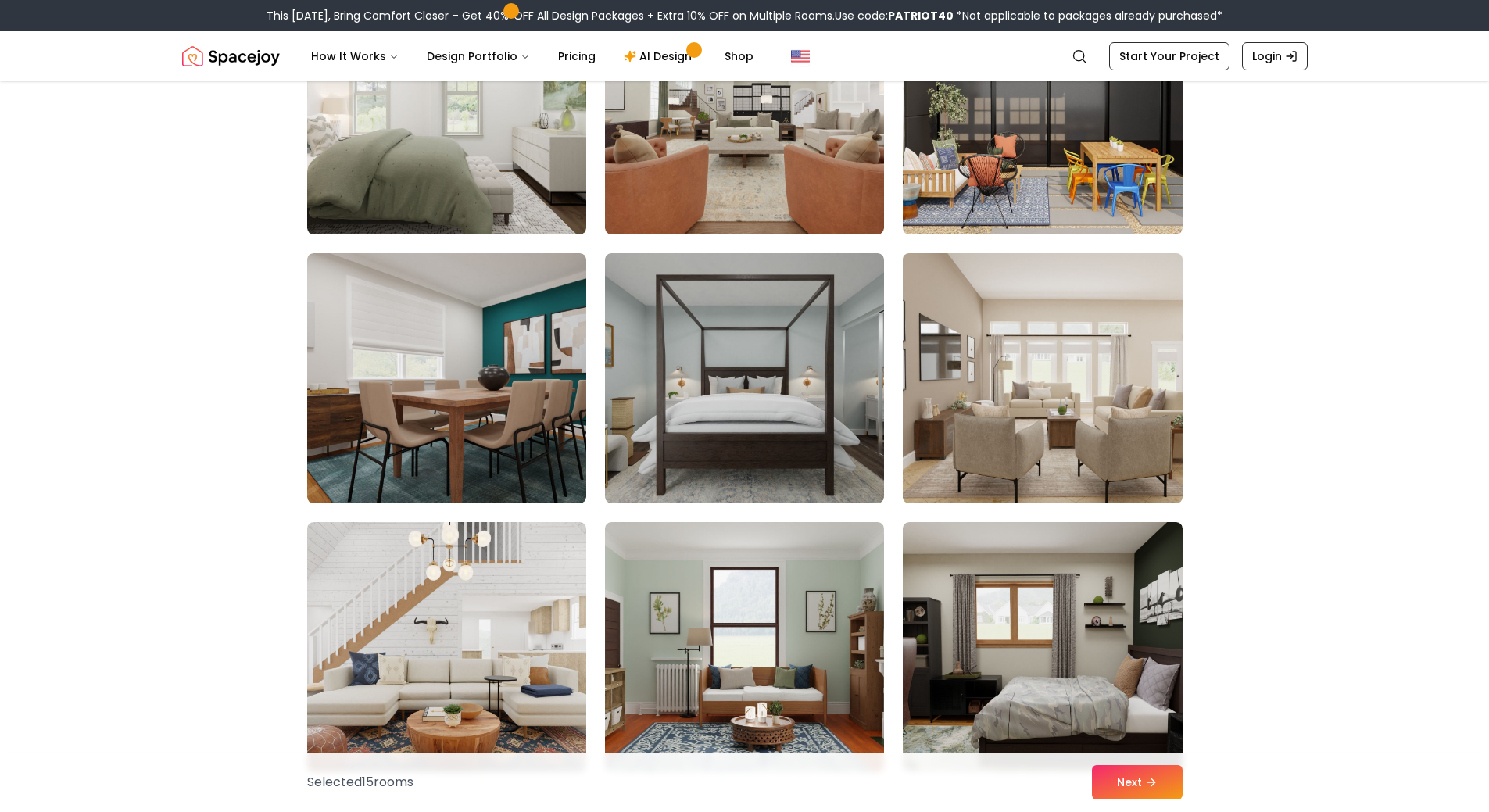
click at [1028, 414] on img at bounding box center [1042, 378] width 293 height 263
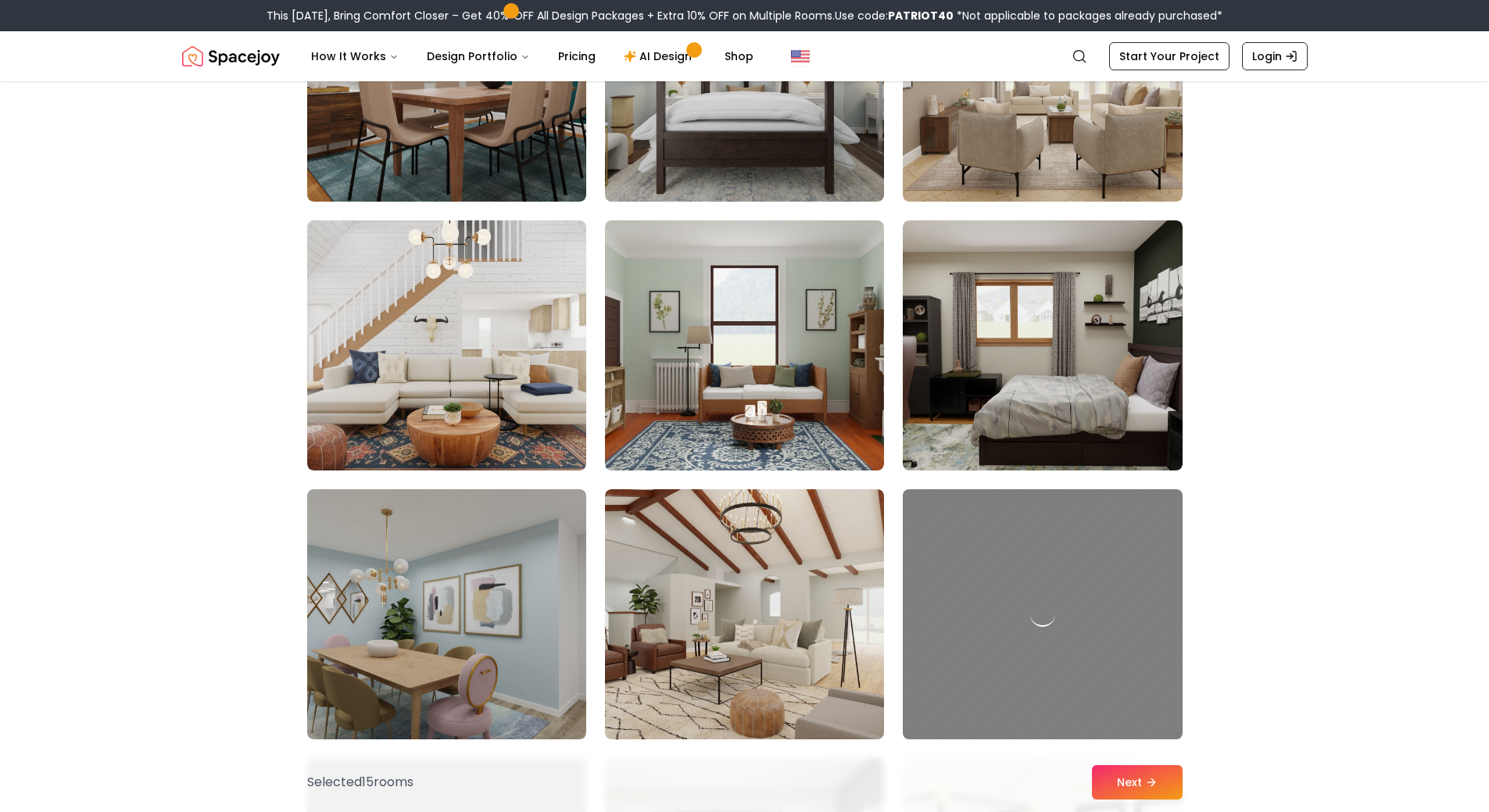
scroll to position [2422, 0]
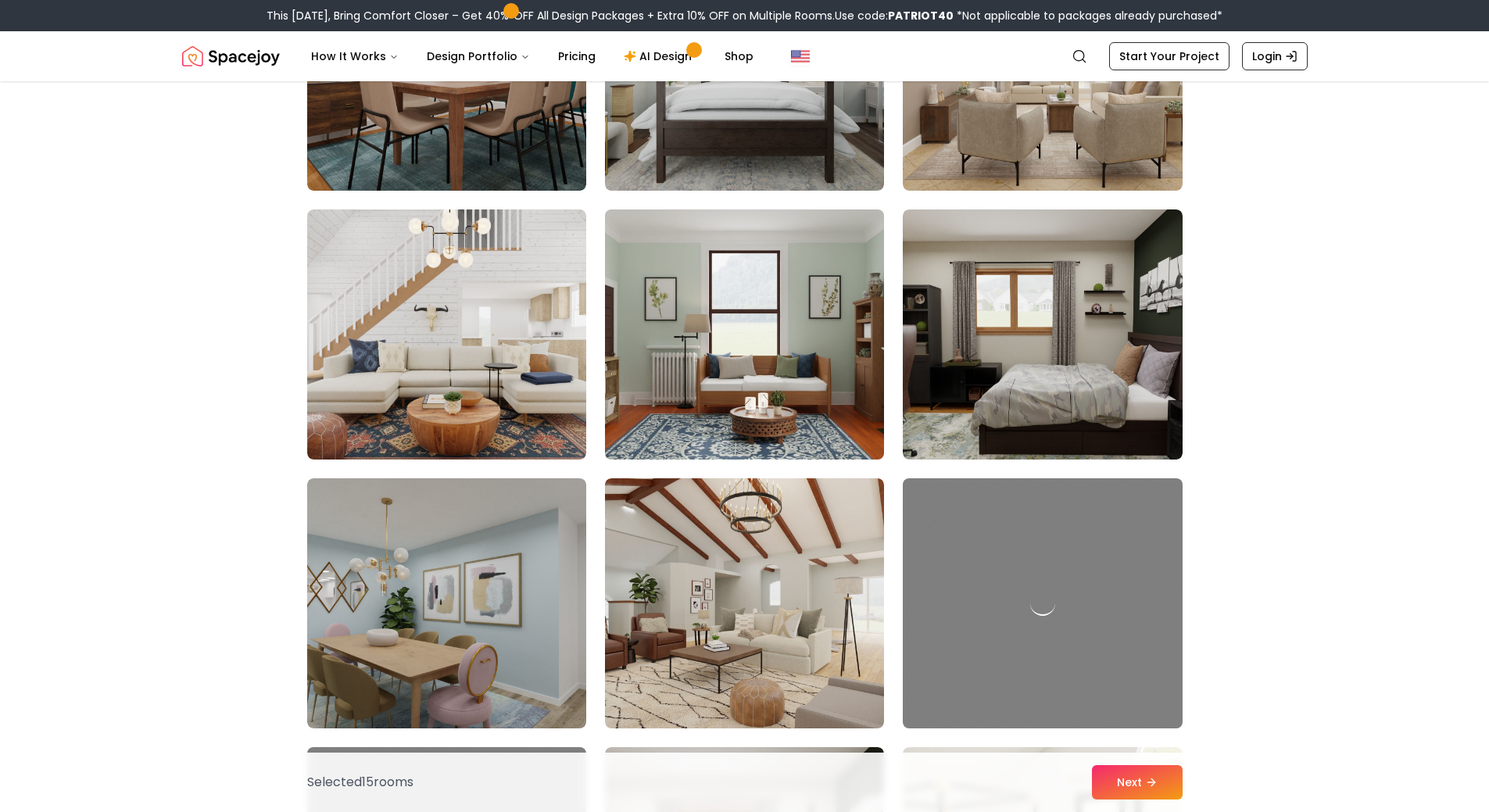
click at [759, 365] on img at bounding box center [744, 334] width 293 height 263
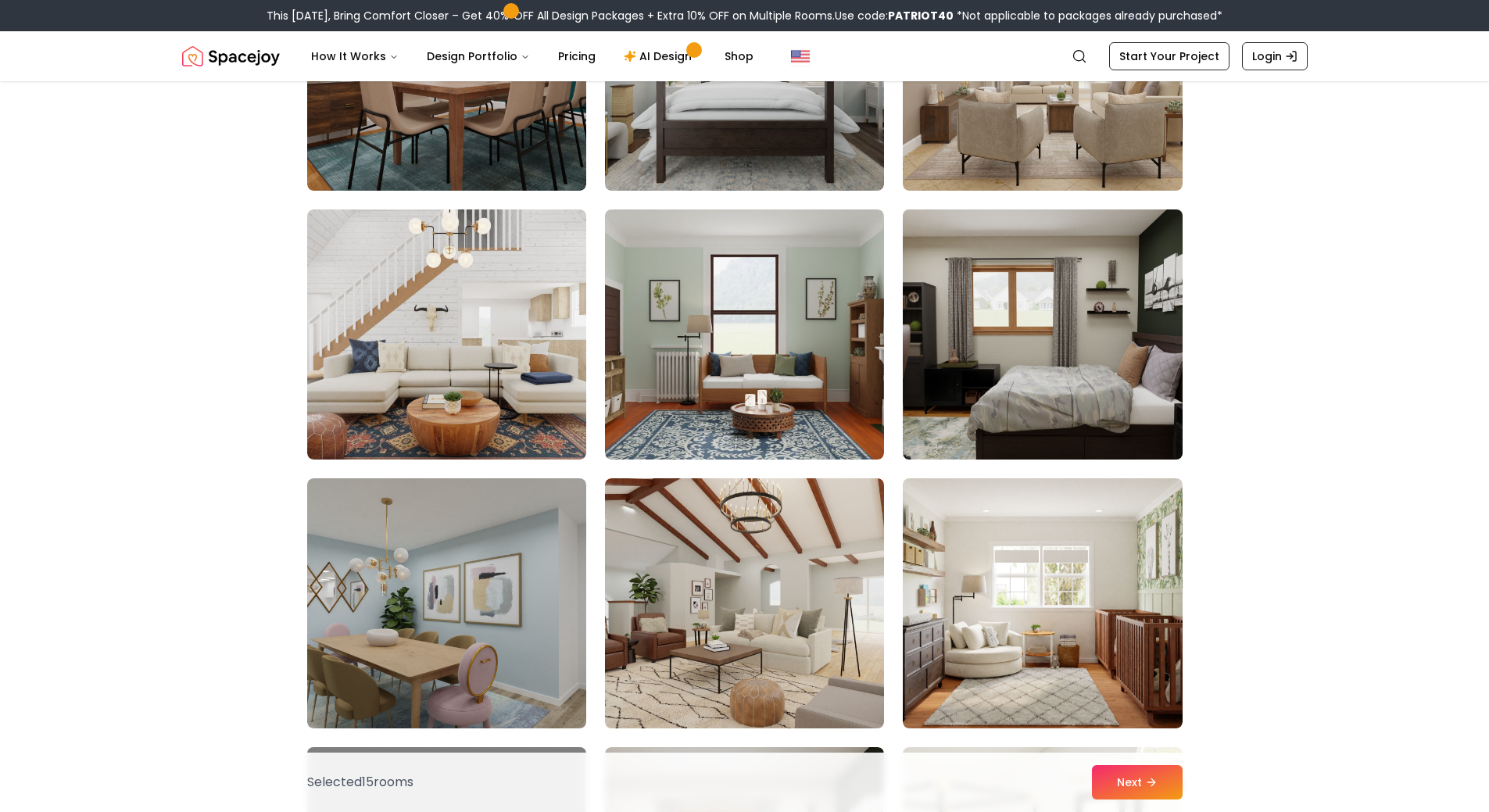
click at [1048, 373] on img at bounding box center [1042, 334] width 293 height 263
click at [1032, 383] on img at bounding box center [1042, 334] width 293 height 263
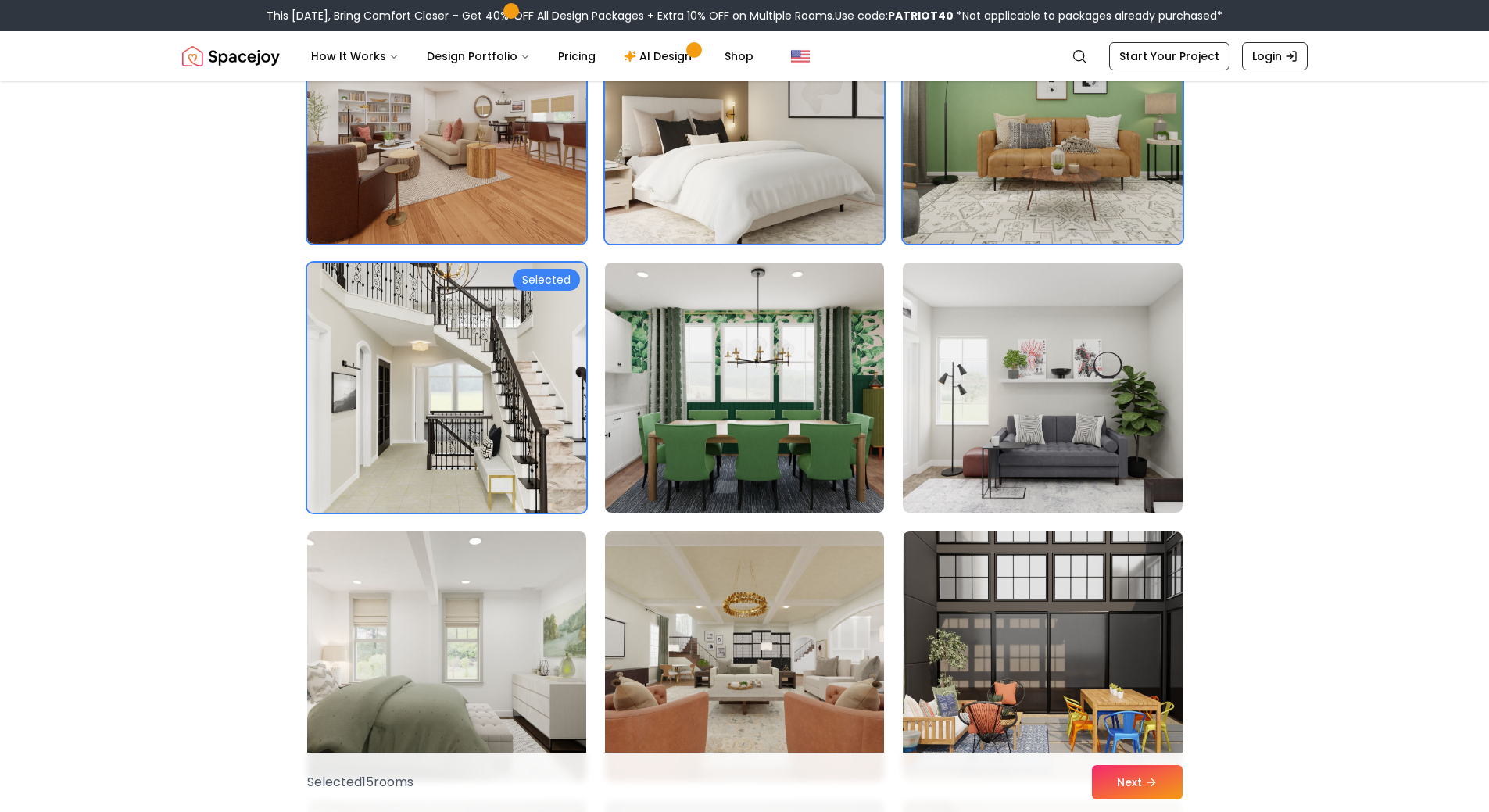
scroll to position [1094, 0]
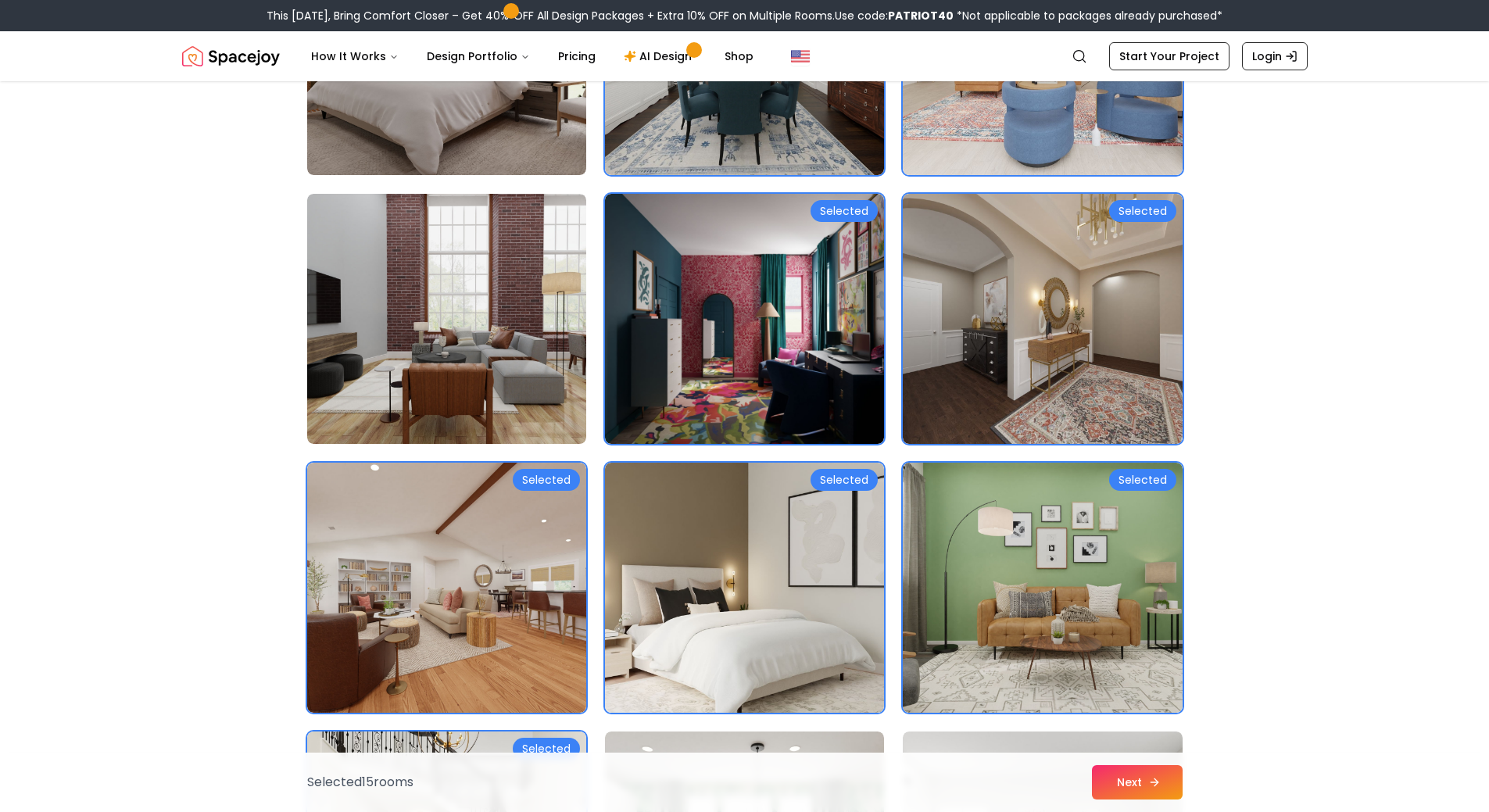
click at [1123, 778] on button "Next" at bounding box center [1138, 782] width 91 height 34
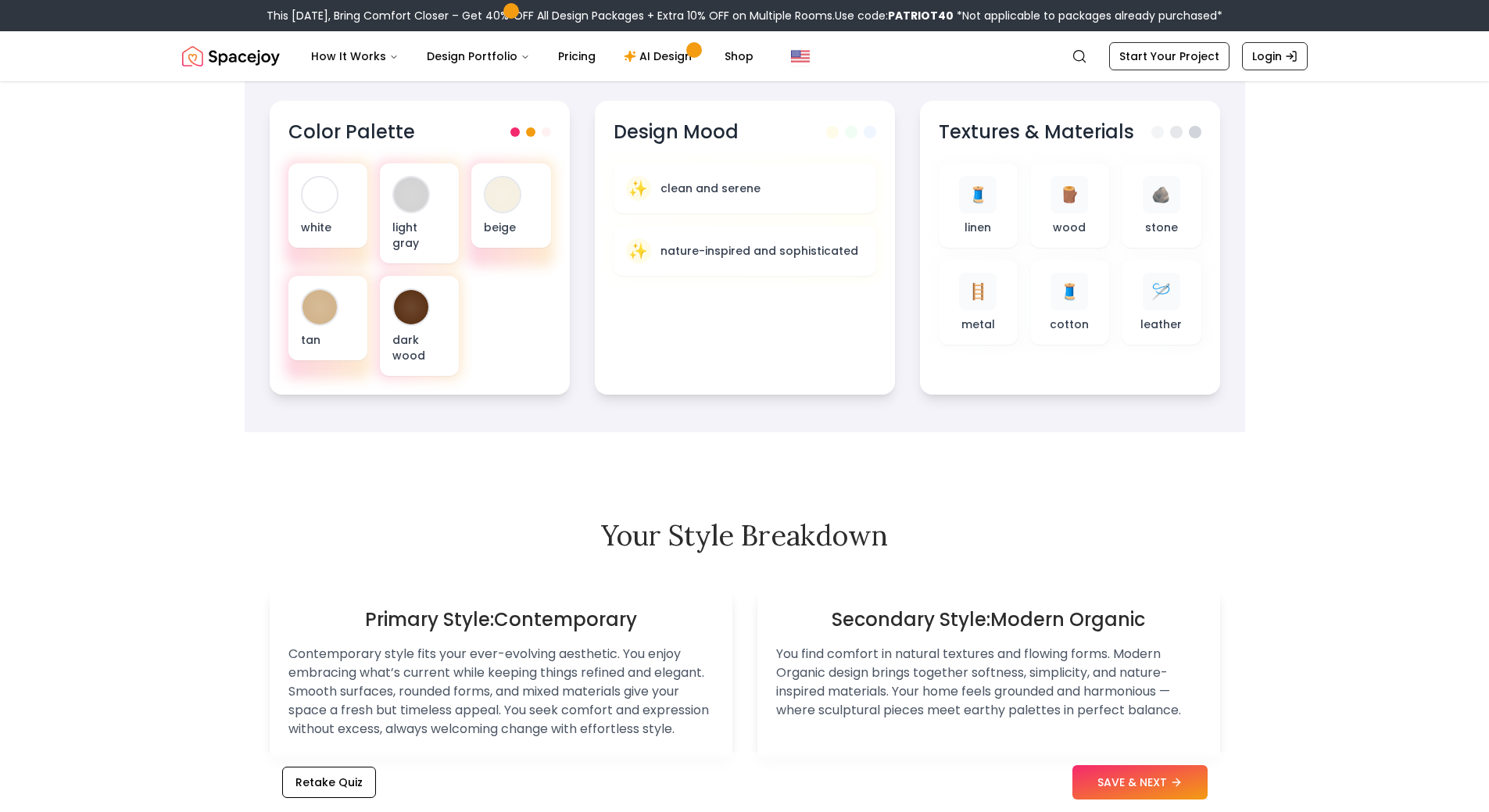
scroll to position [547, 0]
click at [1119, 790] on button "SAVE & NEXT" at bounding box center [1140, 782] width 136 height 34
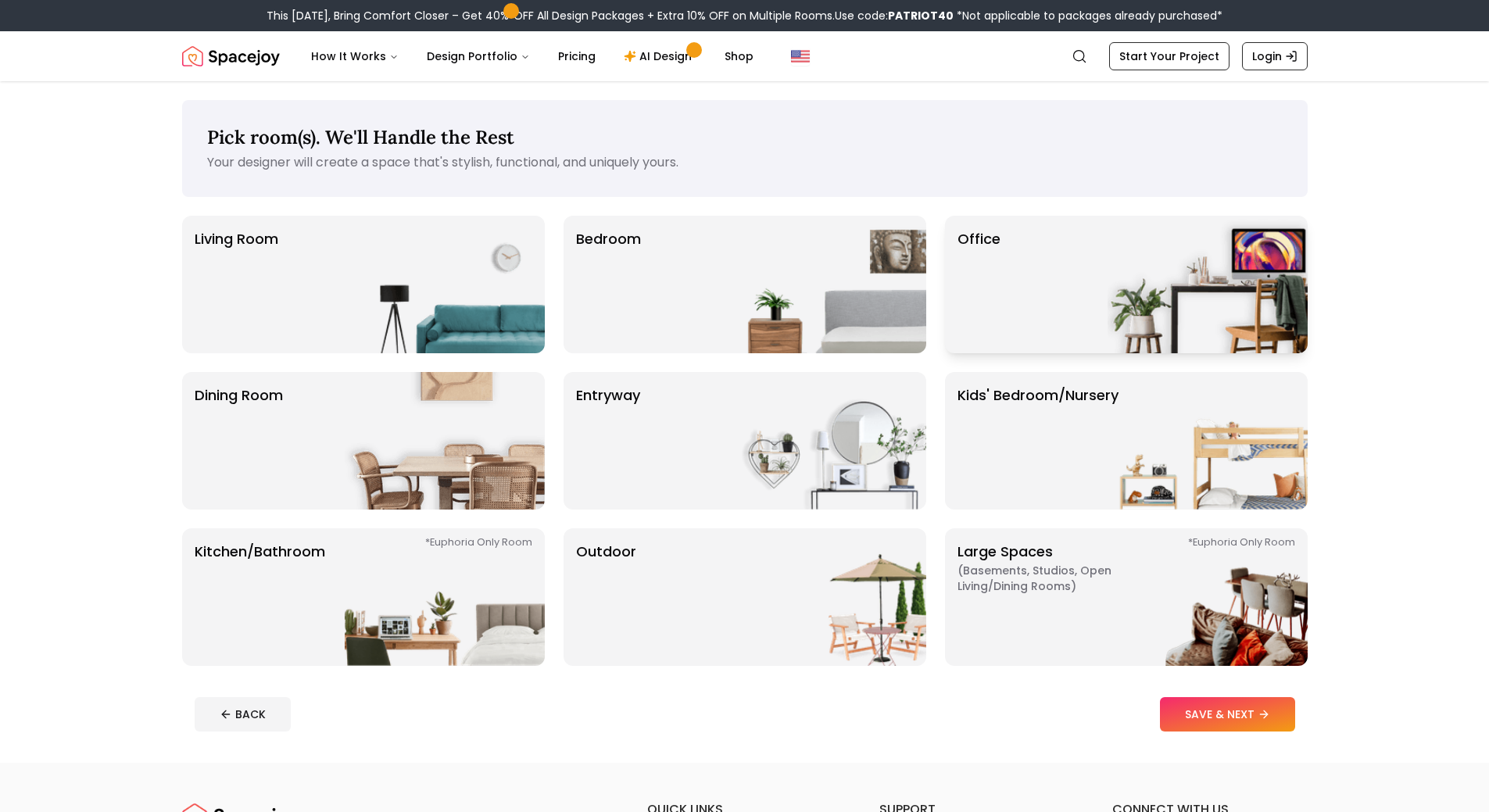
click at [1124, 278] on img at bounding box center [1208, 285] width 200 height 138
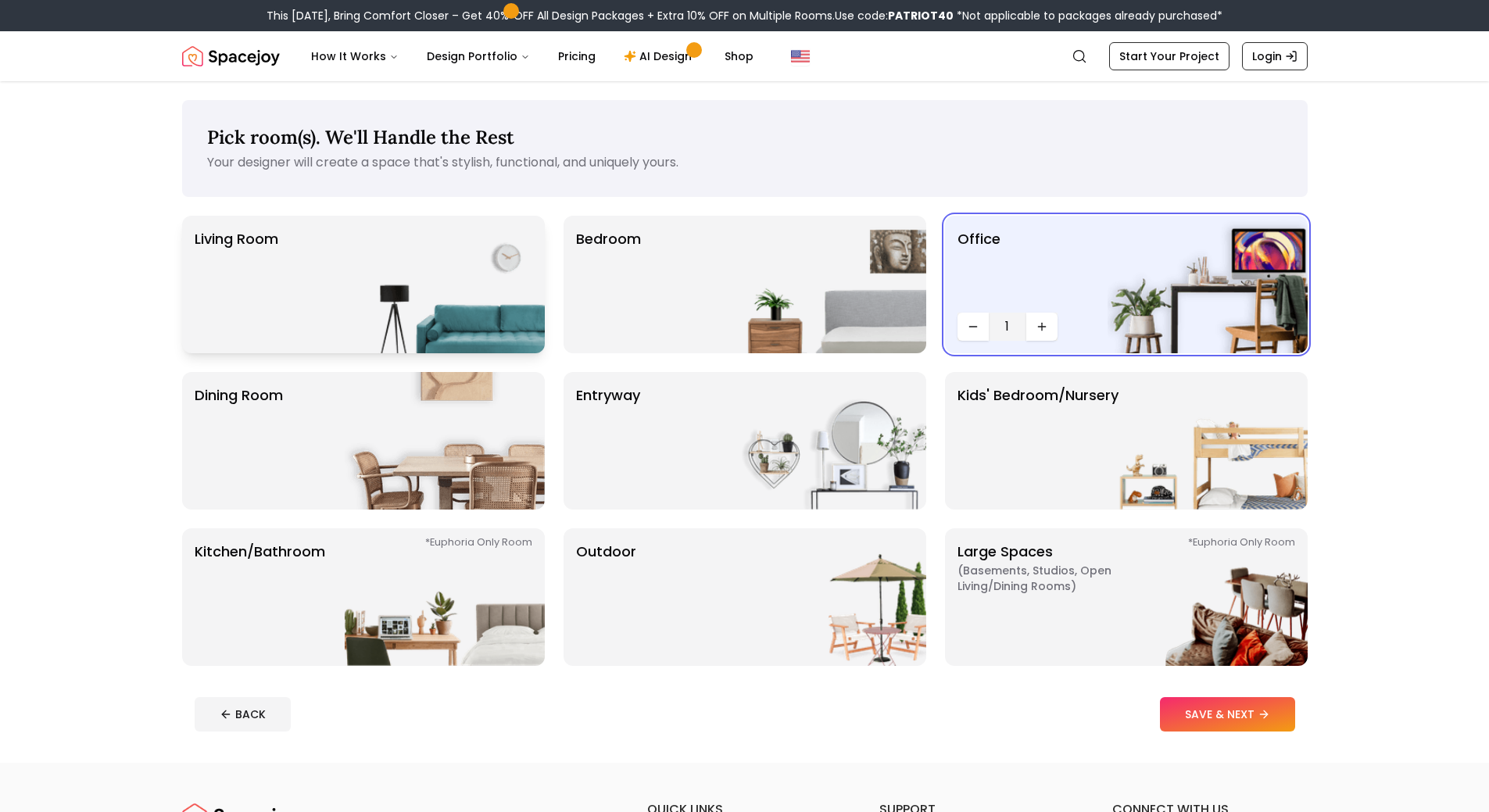
click at [281, 301] on div "Living Room" at bounding box center [364, 285] width 363 height 138
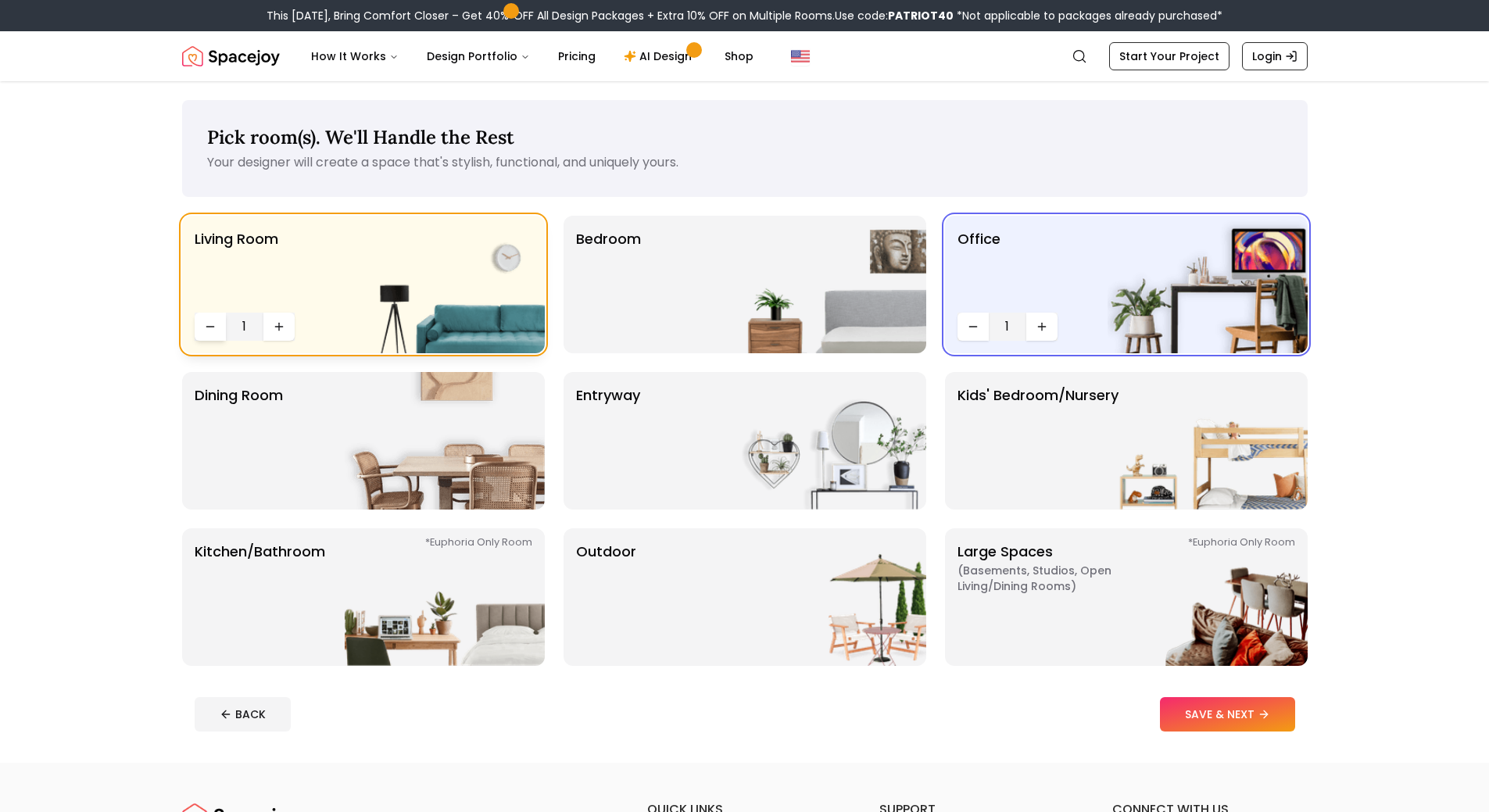
click at [208, 332] on icon "Decrease quantity" at bounding box center [209, 327] width 13 height 13
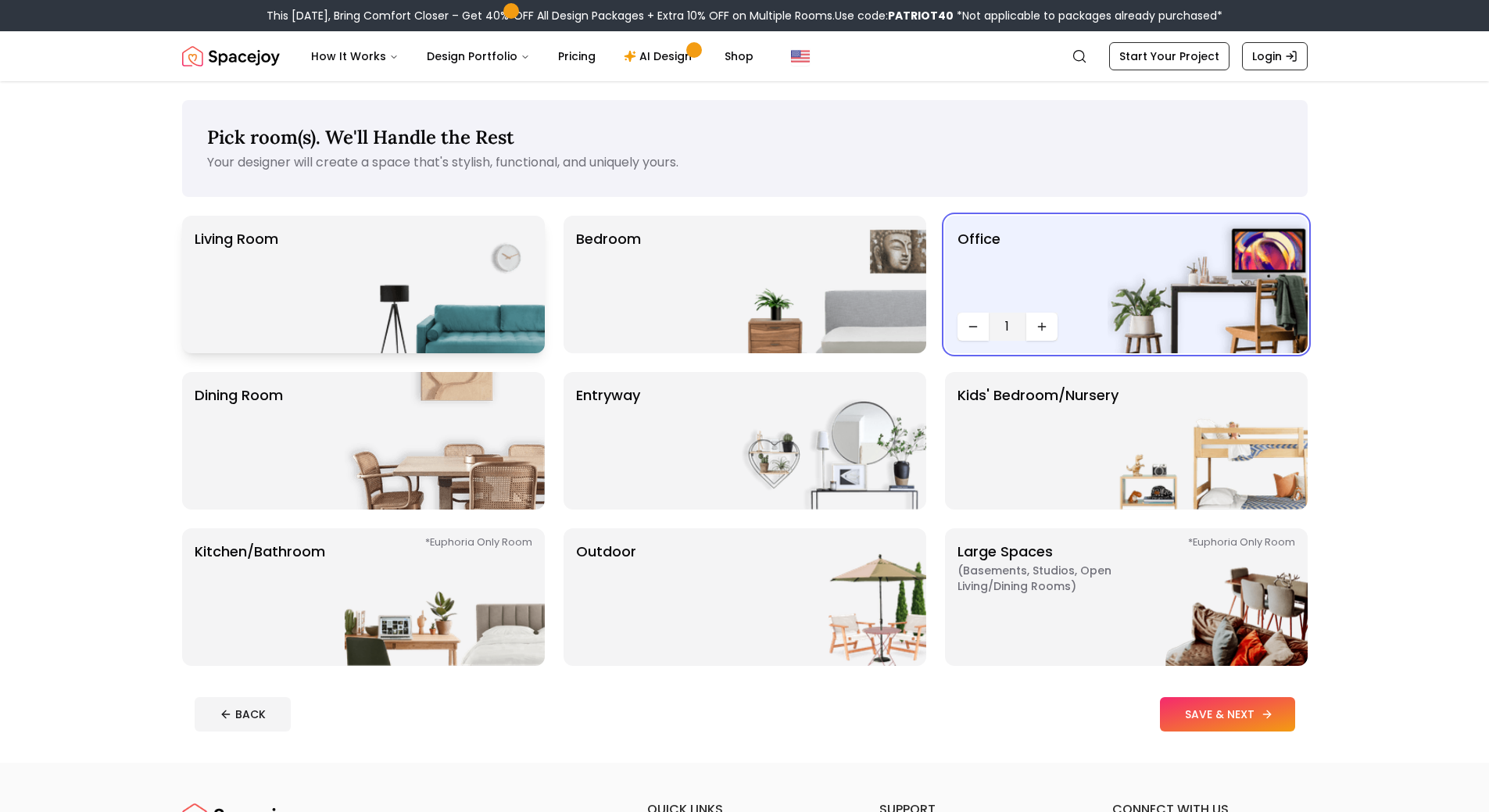
click at [1196, 720] on button "SAVE & NEXT" at bounding box center [1228, 713] width 136 height 34
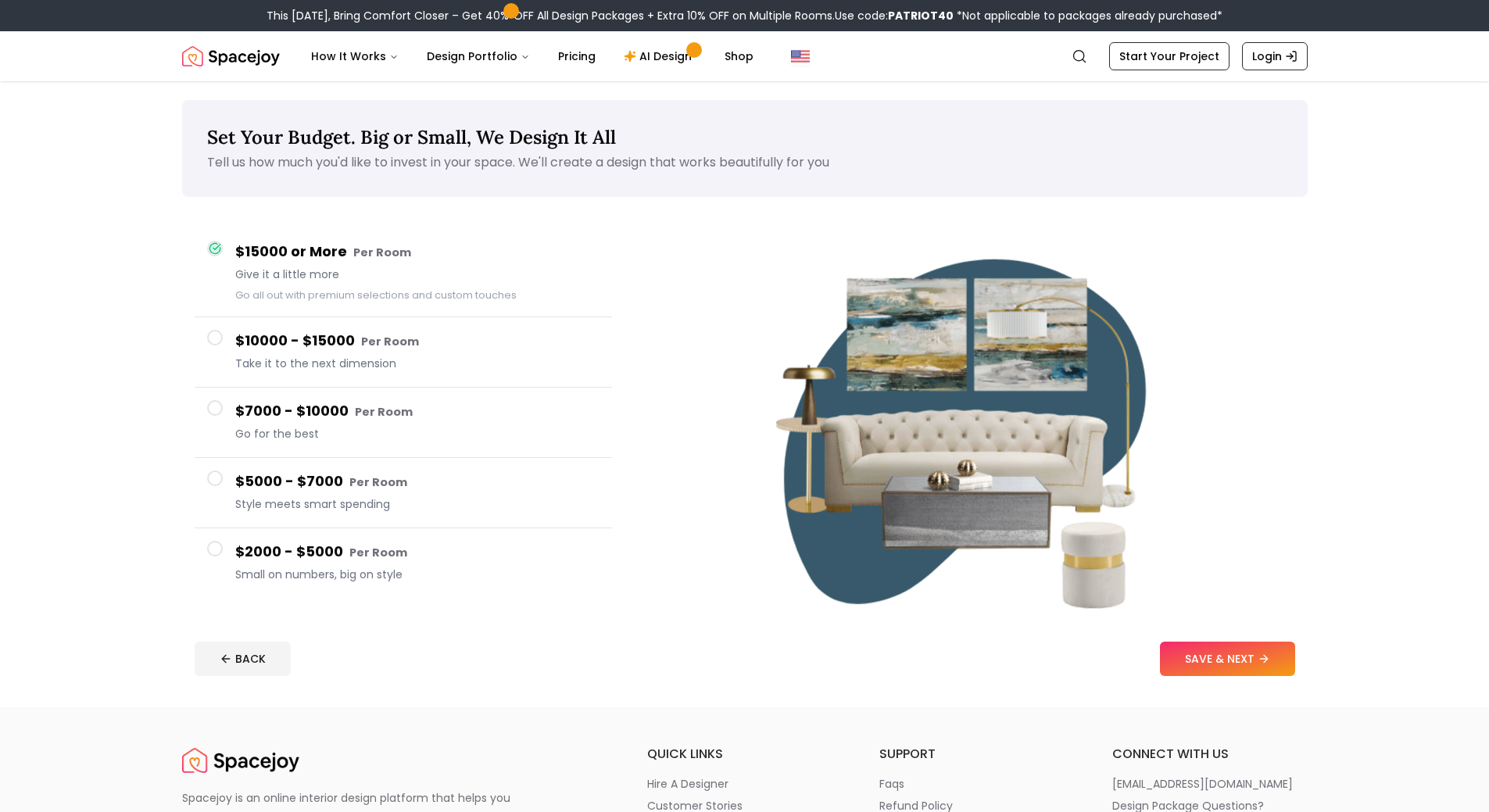
click at [1238, 669] on button "SAVE & NEXT" at bounding box center [1228, 658] width 136 height 34
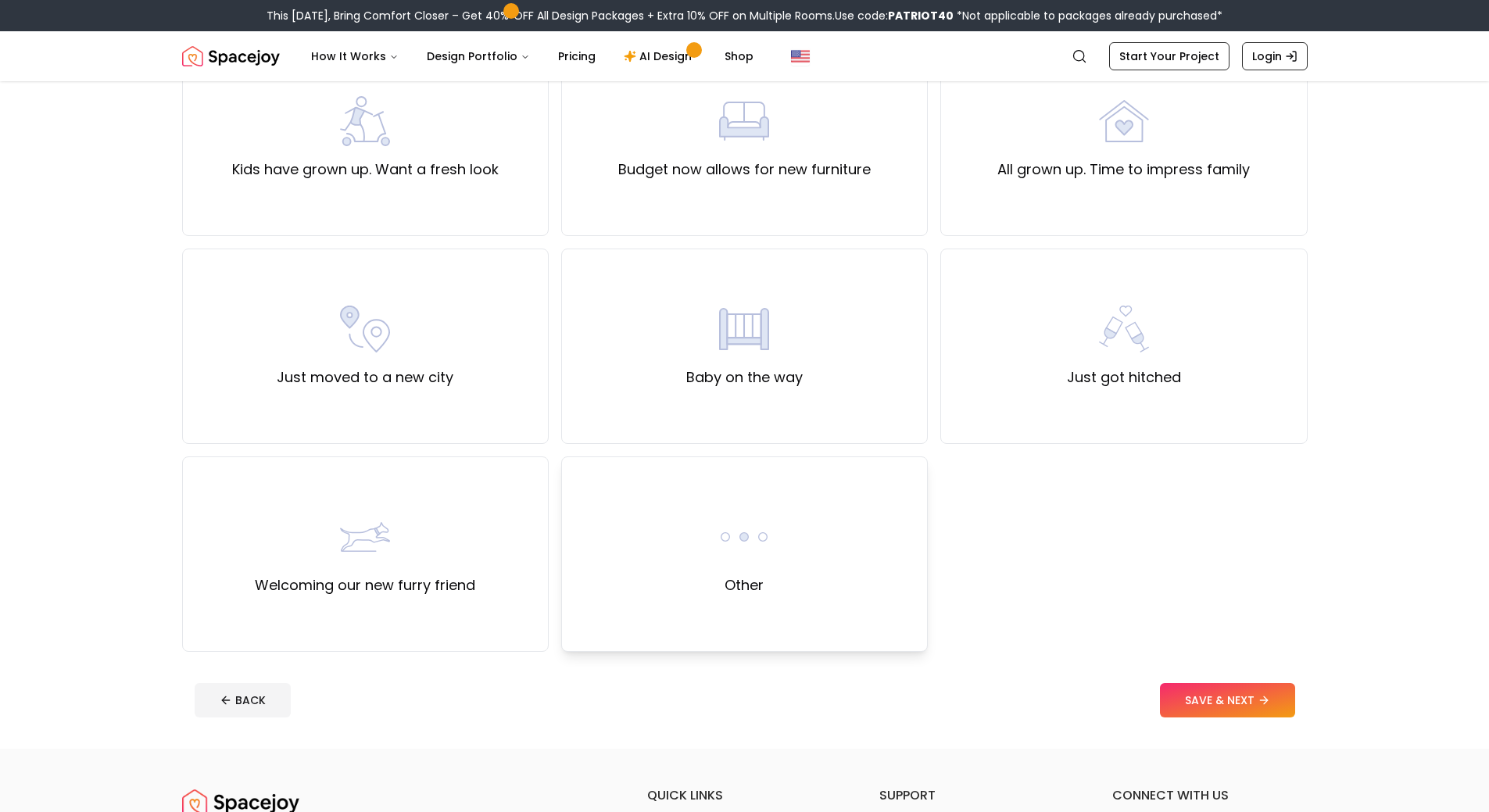
scroll to position [390, 0]
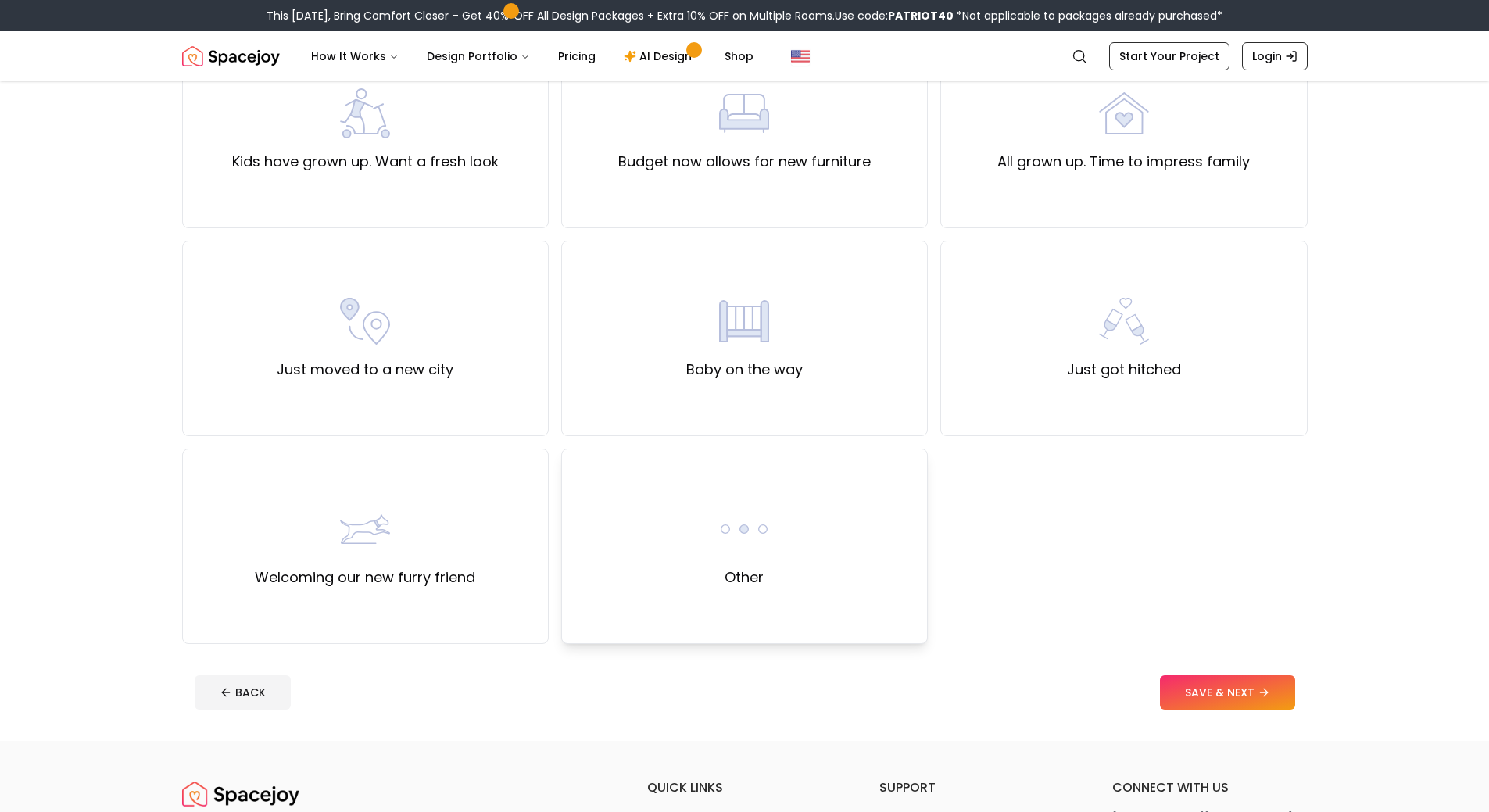
click at [783, 592] on div "Other" at bounding box center [744, 547] width 366 height 196
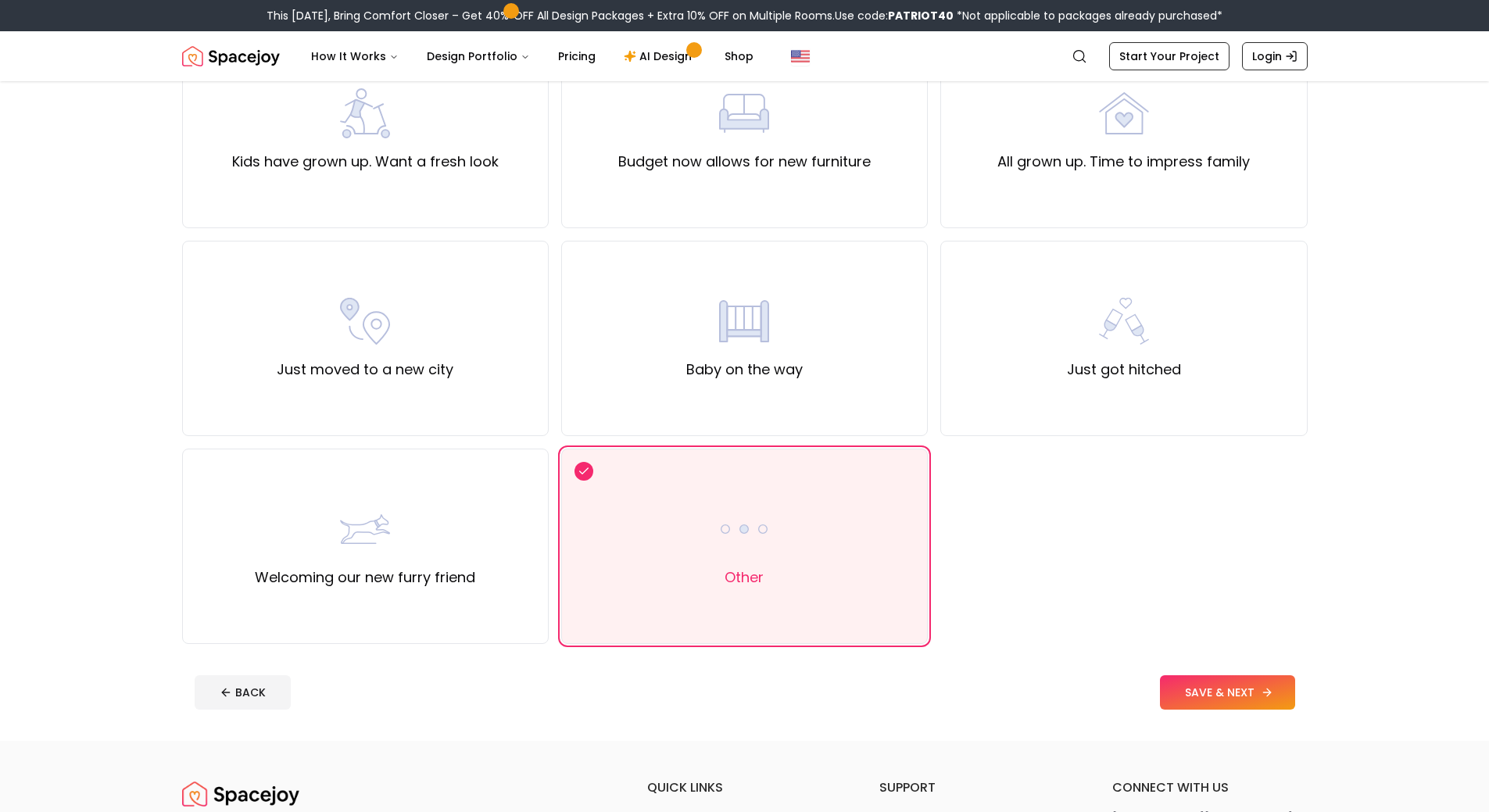
click at [1182, 701] on button "SAVE & NEXT" at bounding box center [1228, 692] width 136 height 34
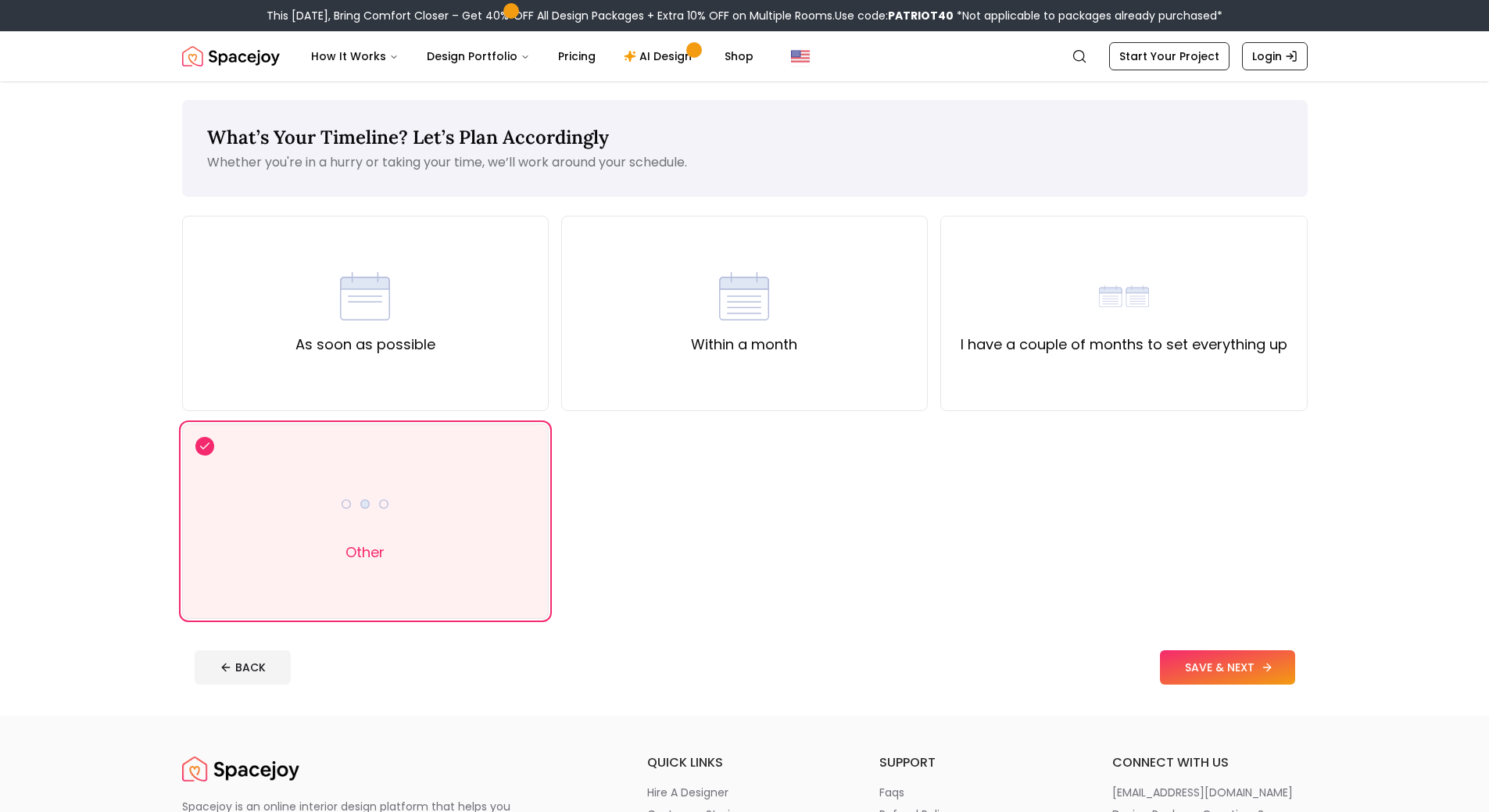
click at [1193, 664] on button "SAVE & NEXT" at bounding box center [1228, 667] width 136 height 34
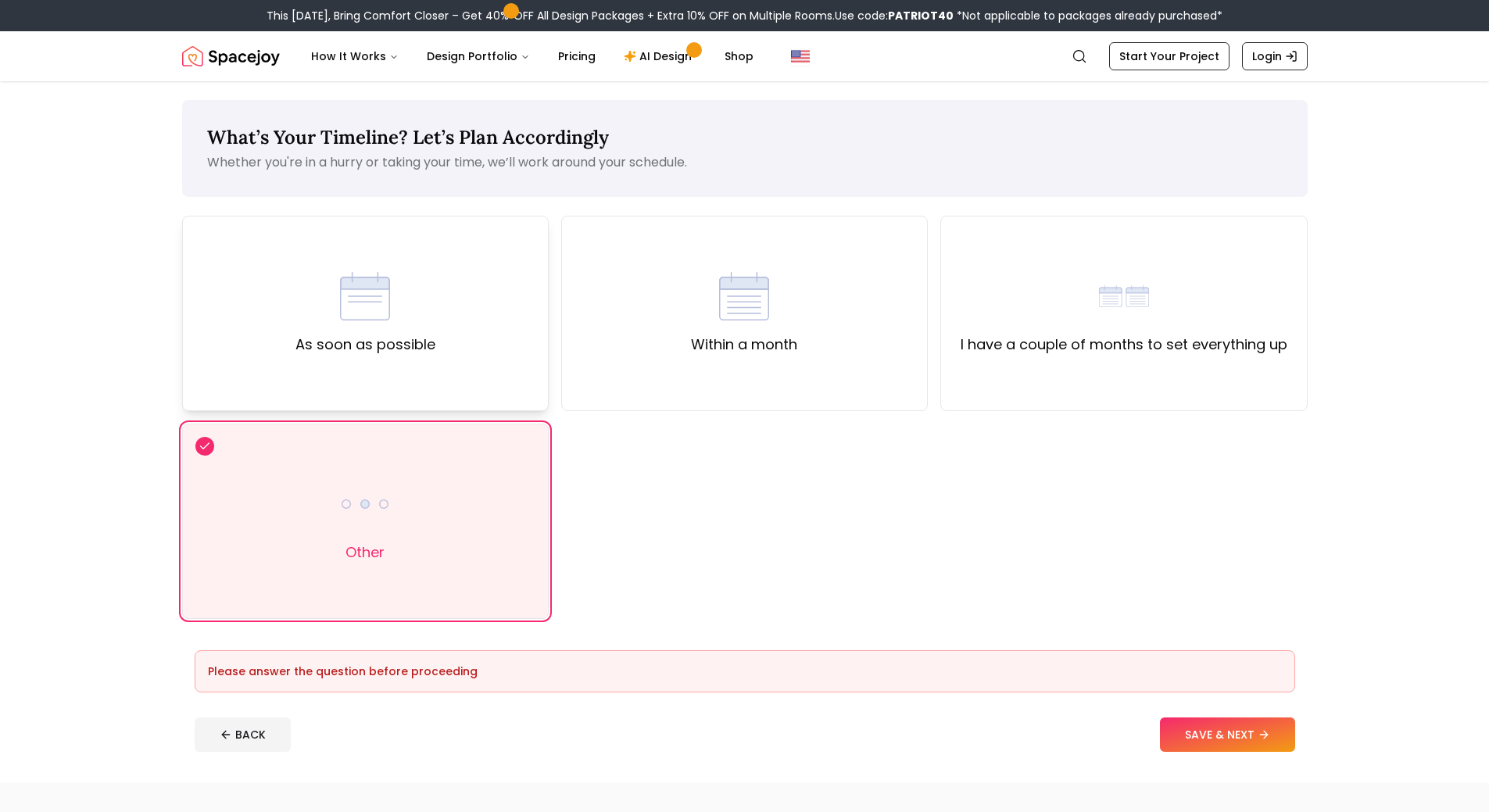
click at [497, 355] on div "As soon as possible" at bounding box center [365, 314] width 366 height 196
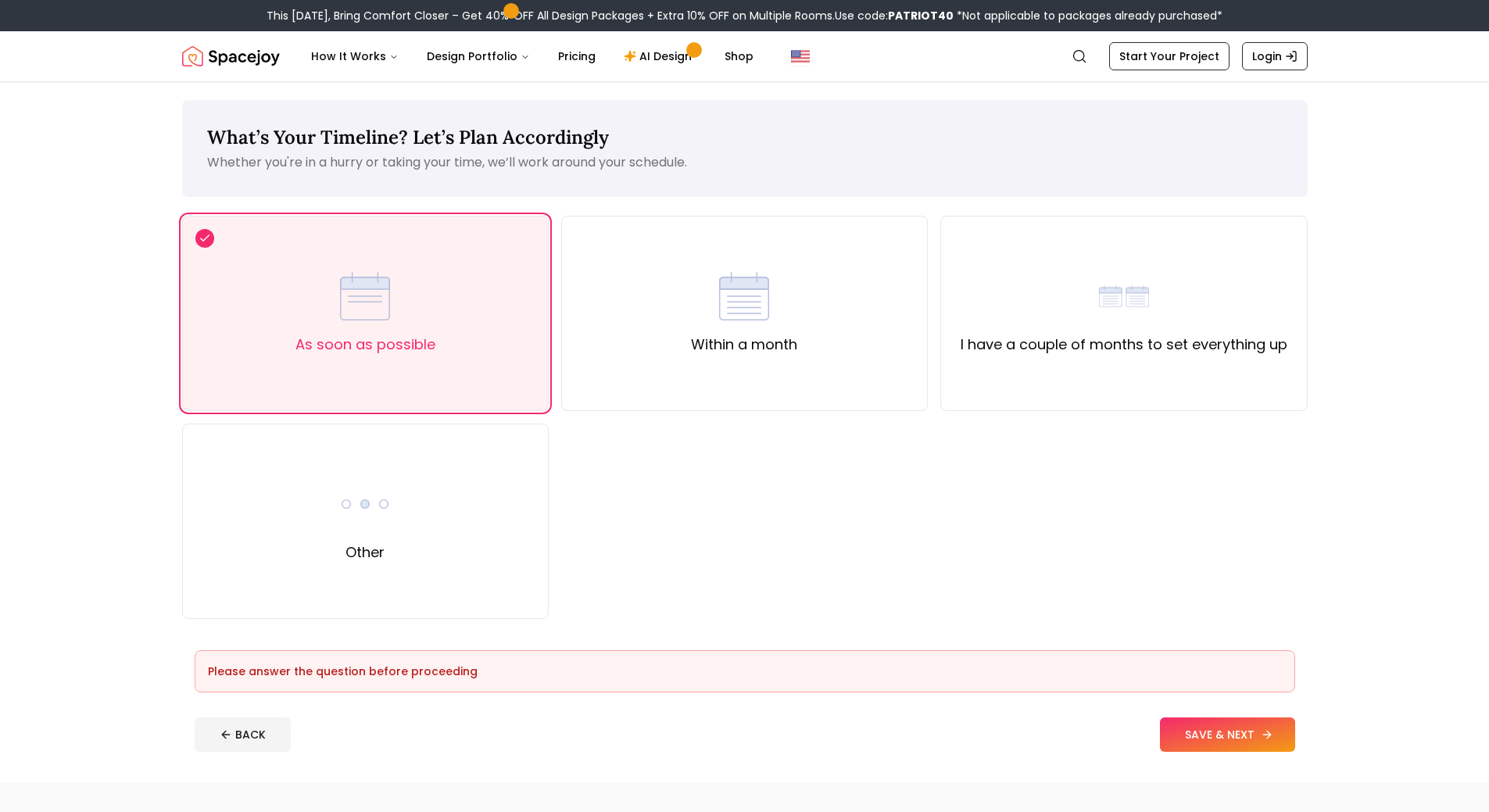
click at [1215, 743] on button "SAVE & NEXT" at bounding box center [1228, 734] width 136 height 34
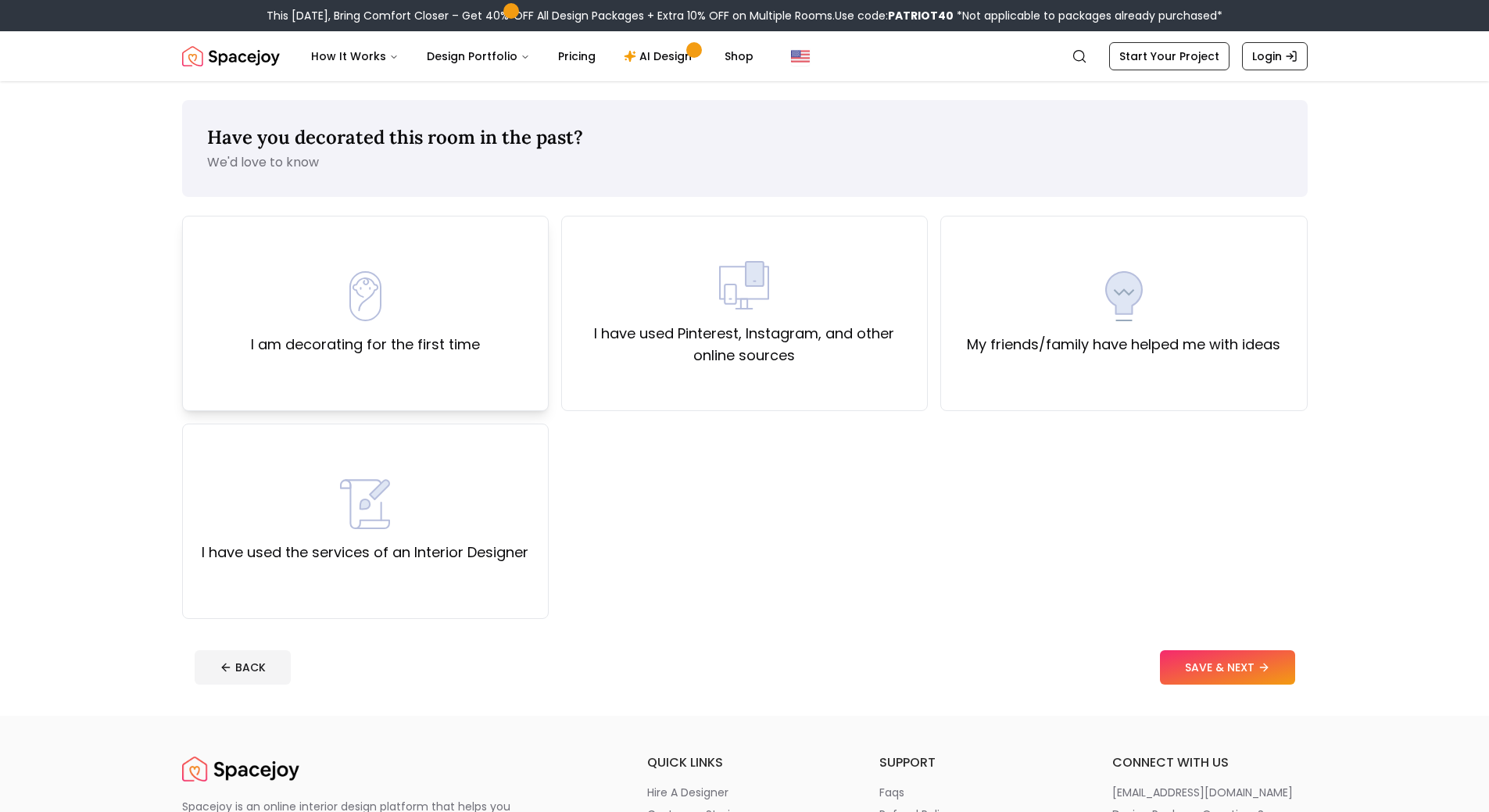
click at [499, 362] on div "I am decorating for the first time" at bounding box center [365, 314] width 366 height 196
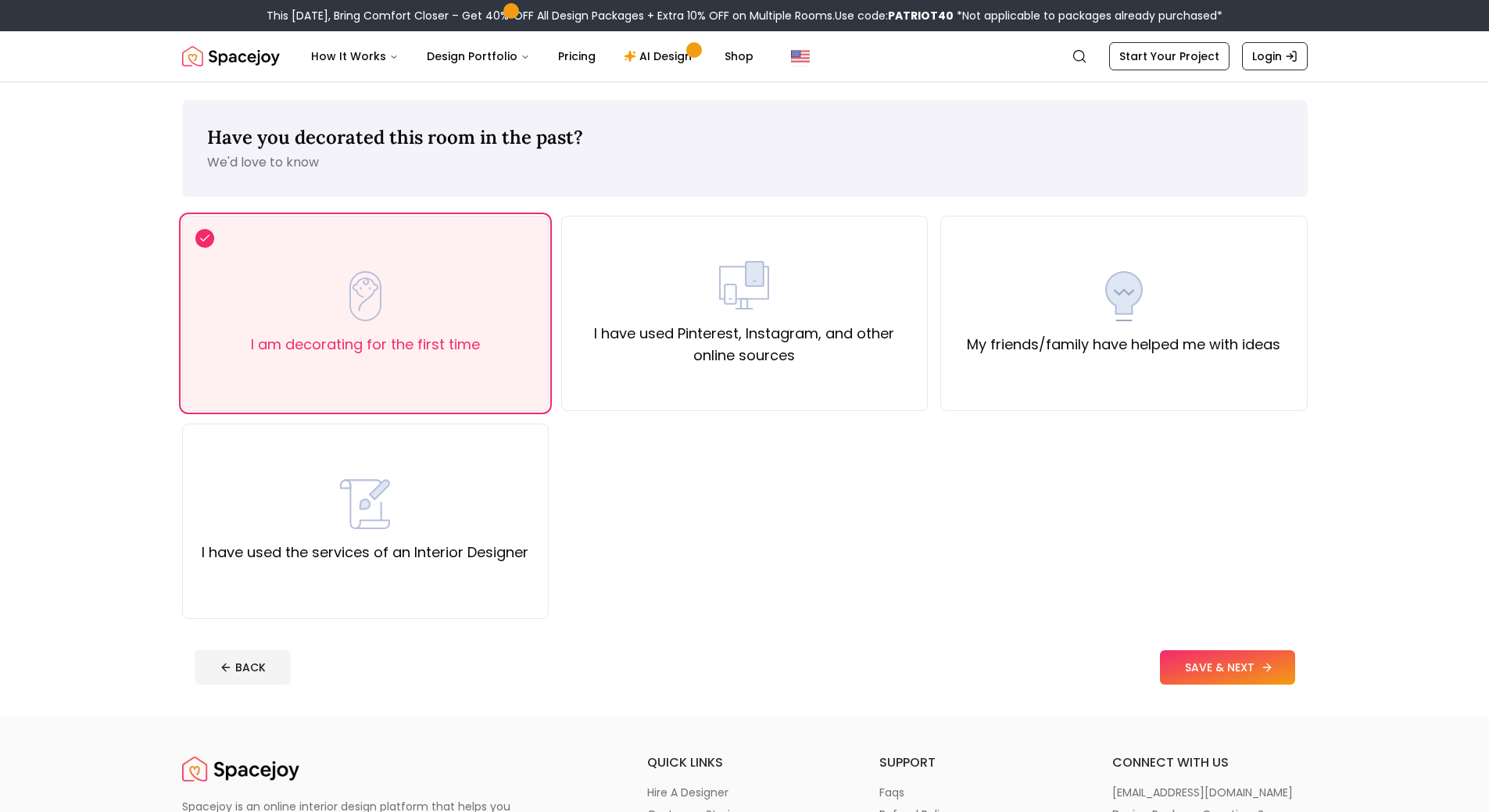
click at [1229, 664] on button "SAVE & NEXT" at bounding box center [1228, 667] width 136 height 34
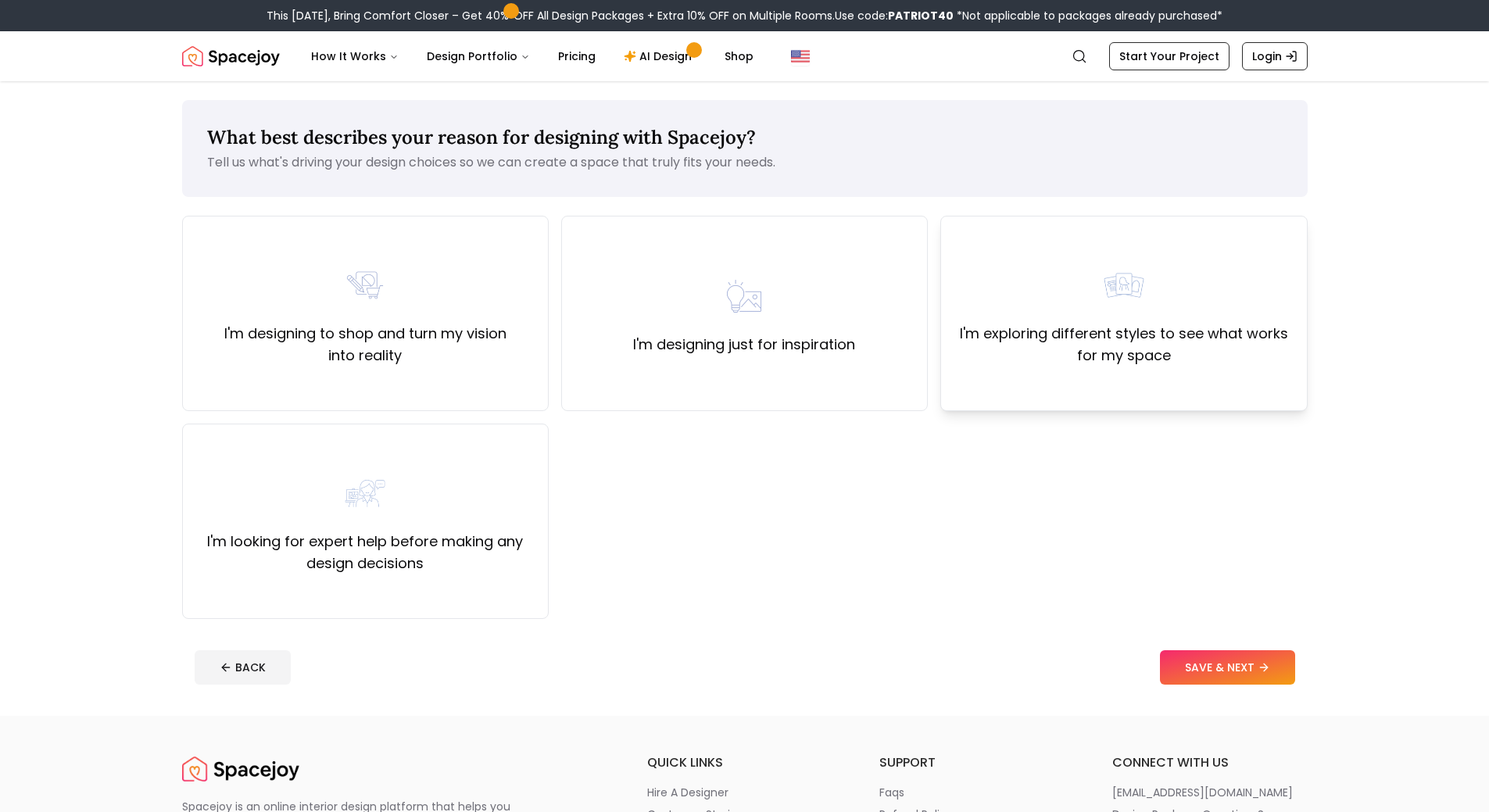
click at [1206, 378] on div "I'm exploring different styles to see what works for my space" at bounding box center [1124, 314] width 366 height 196
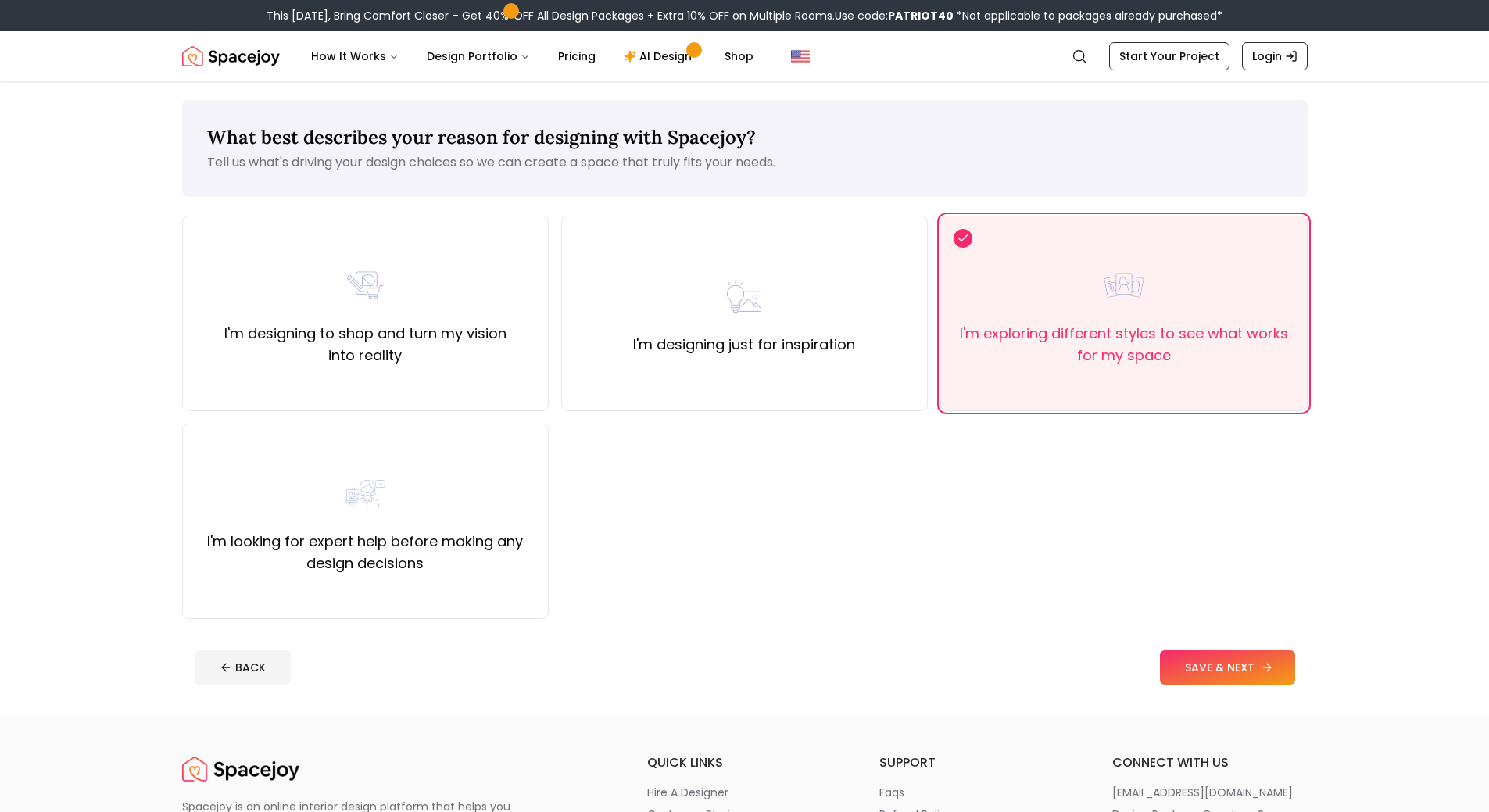
click at [1213, 680] on button "SAVE & NEXT" at bounding box center [1228, 667] width 136 height 34
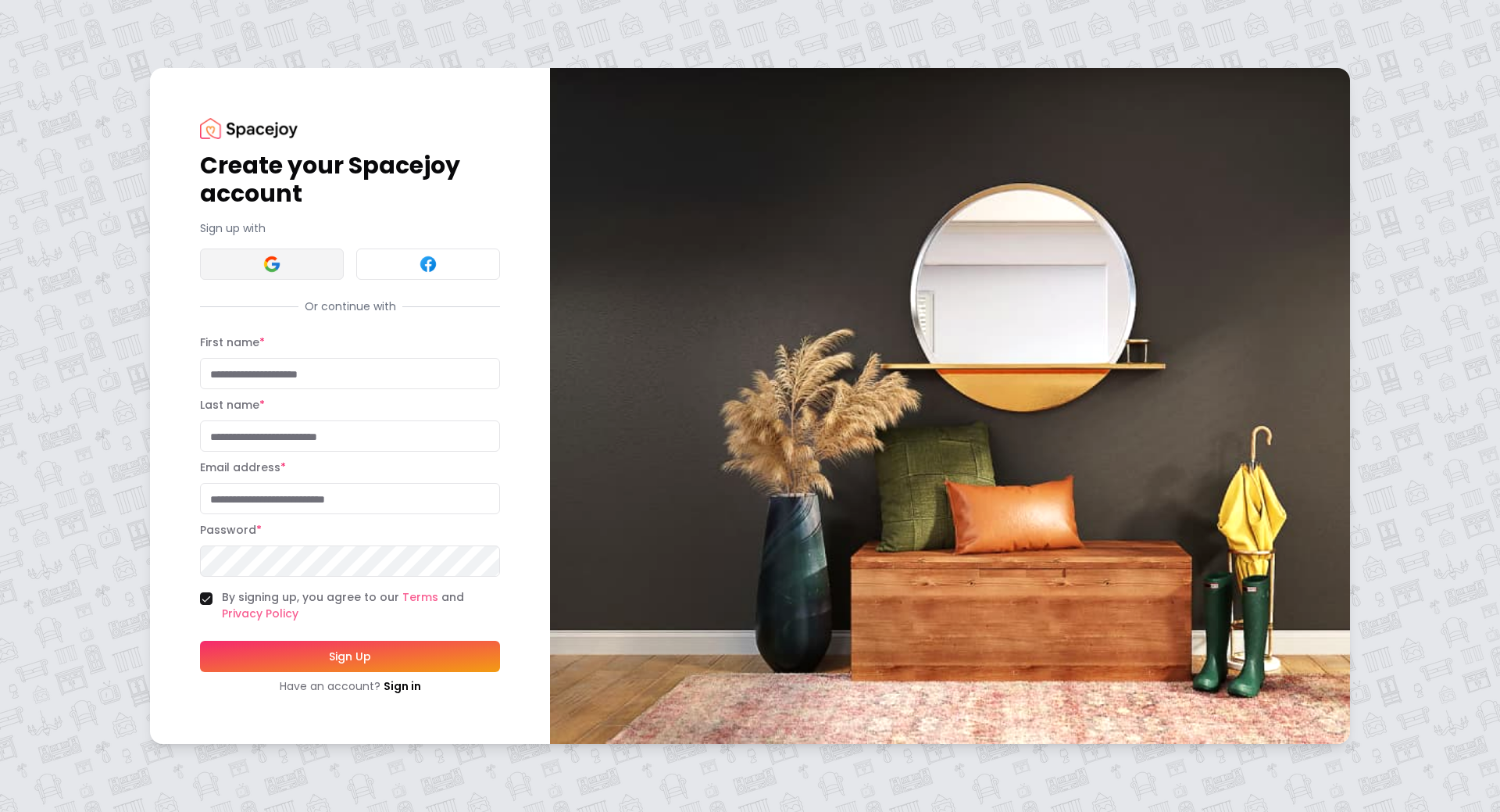
click at [260, 269] on button at bounding box center [271, 264] width 143 height 31
